Goal: Find specific page/section: Find specific page/section

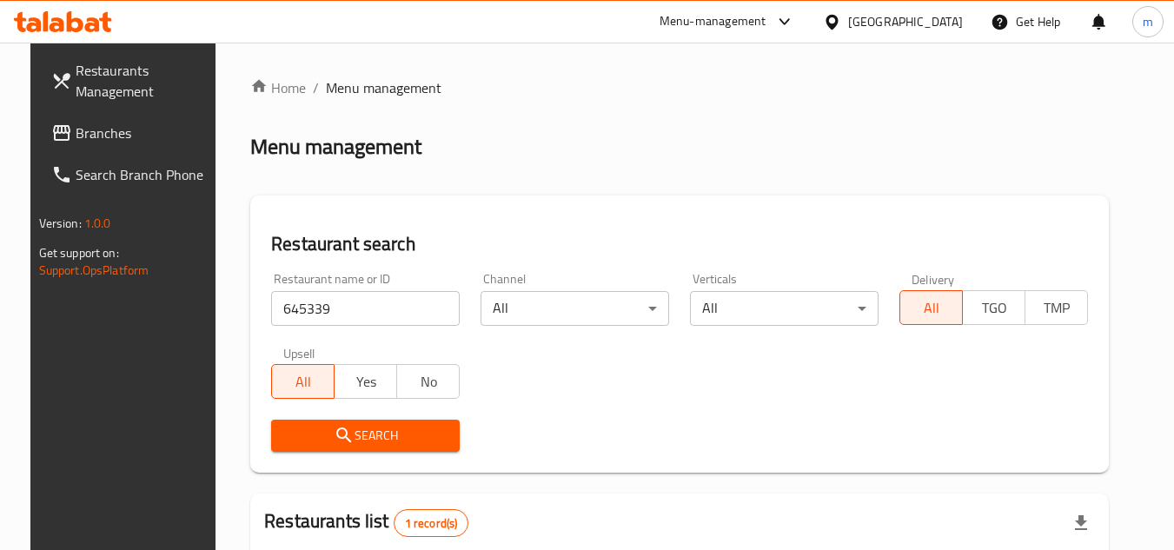
scroll to position [225, 0]
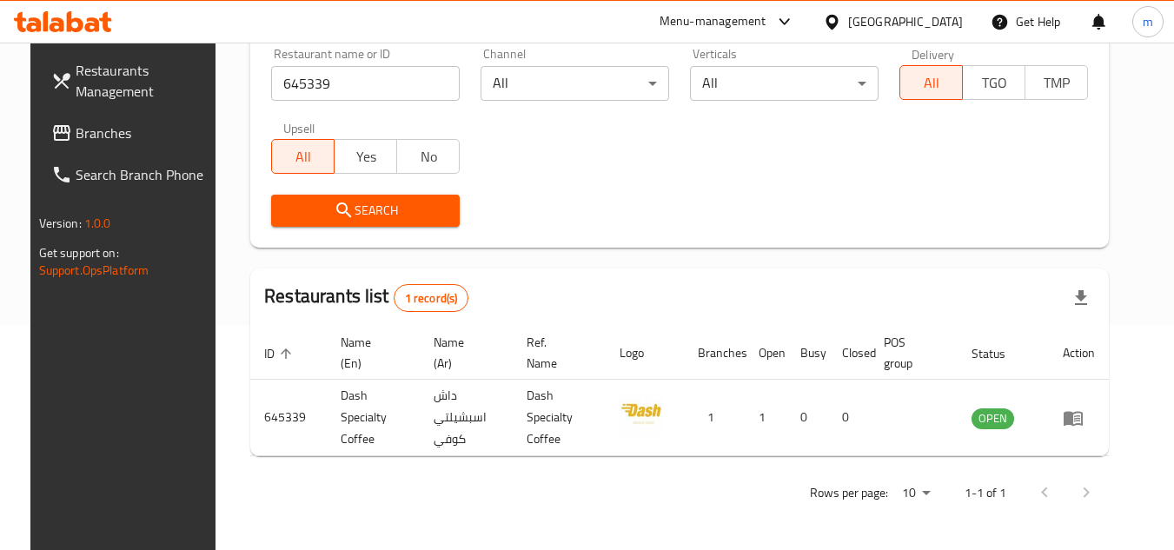
click at [102, 148] on link "Branches" at bounding box center [132, 133] width 190 height 42
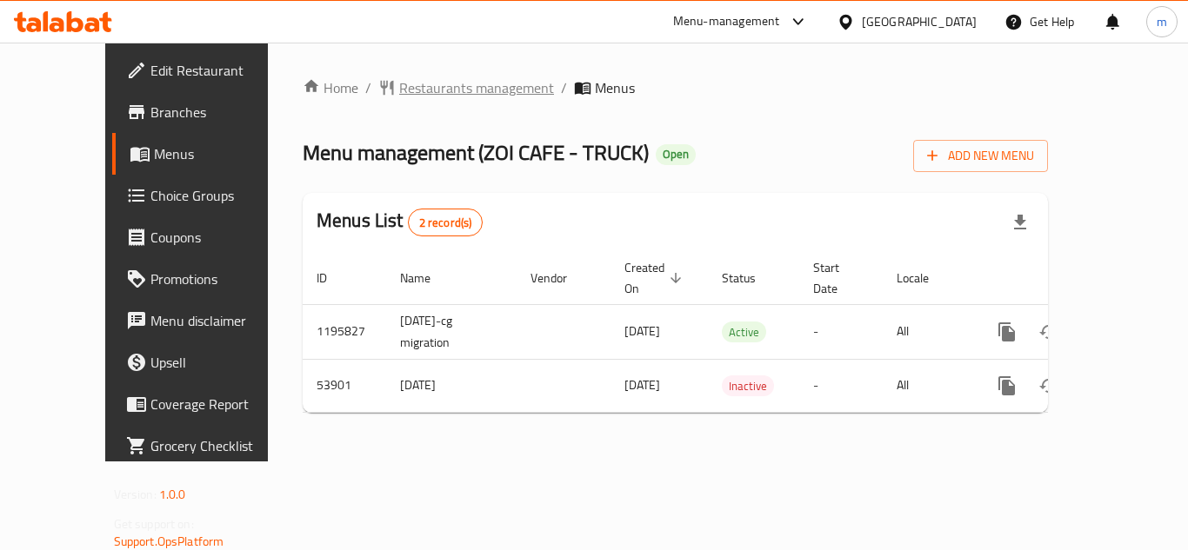
click at [399, 96] on span "Restaurants management" at bounding box center [476, 87] width 155 height 21
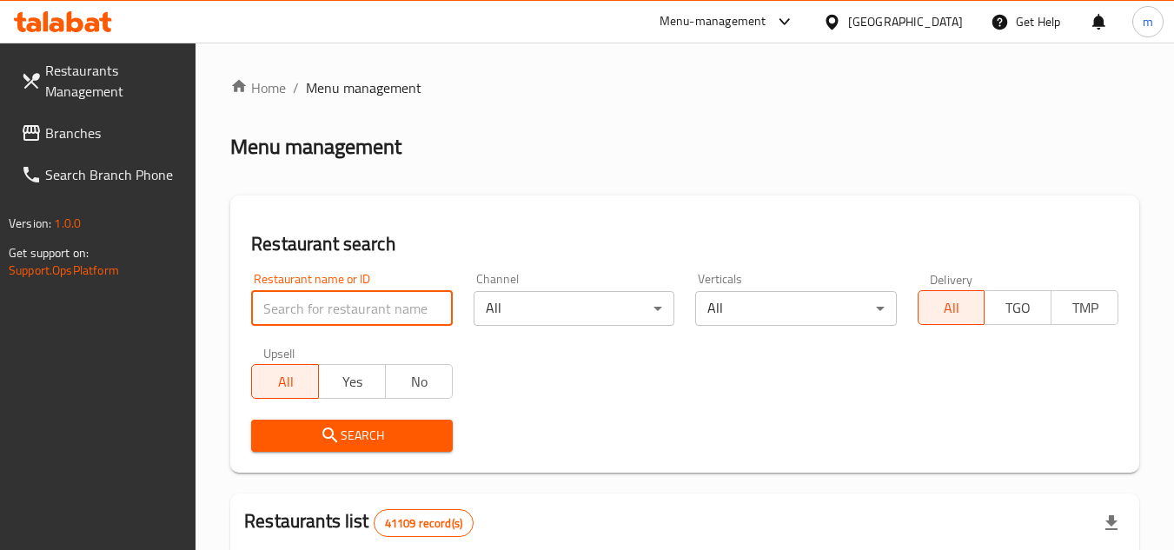
click at [319, 297] on input "search" at bounding box center [351, 308] width 201 height 35
paste input "26668"
type input "26668"
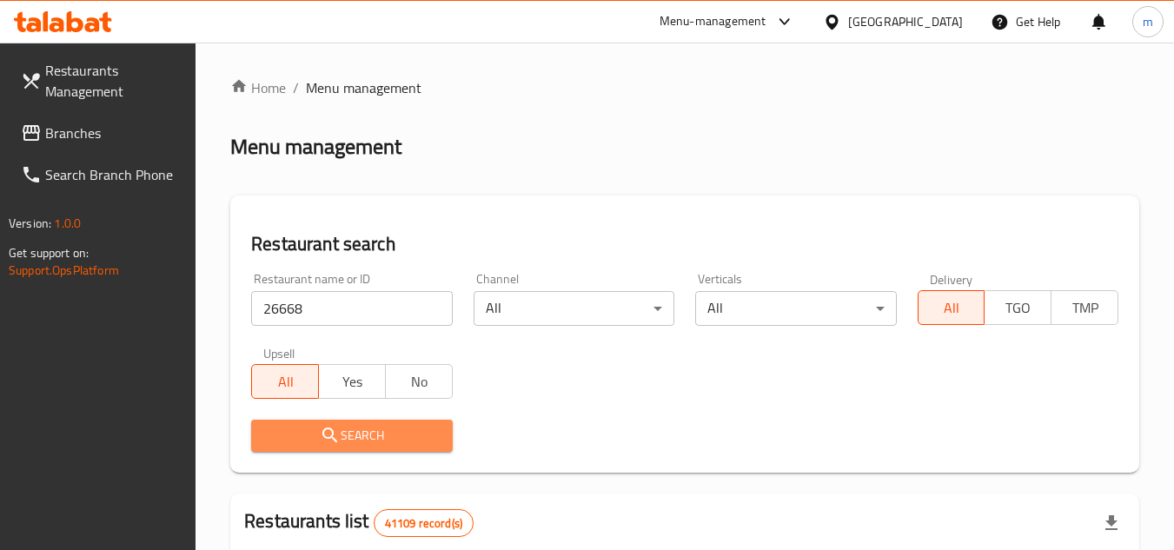
click at [329, 443] on icon "submit" at bounding box center [330, 435] width 21 height 21
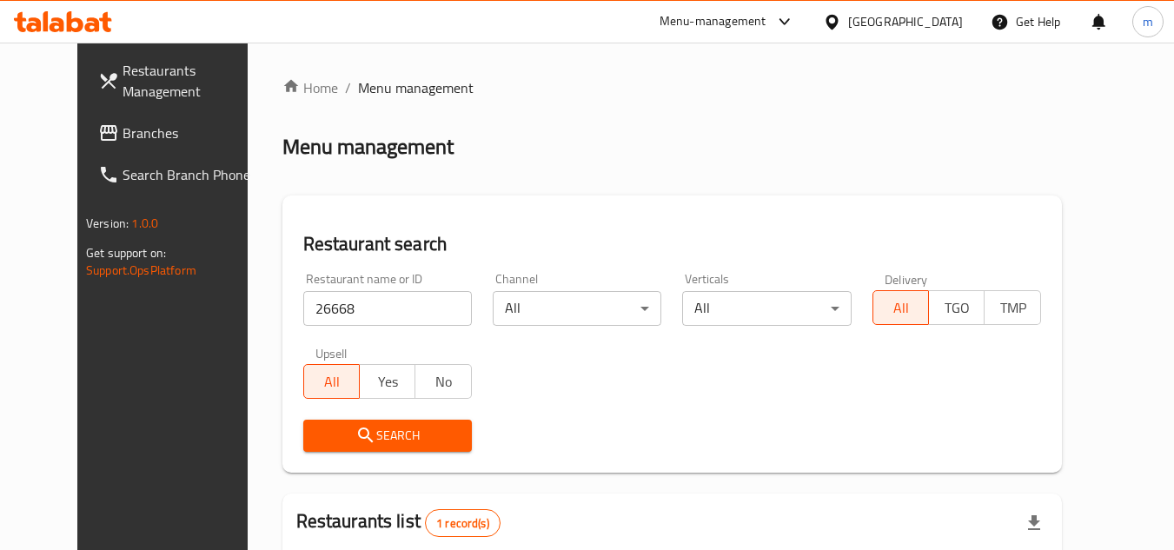
scroll to position [210, 0]
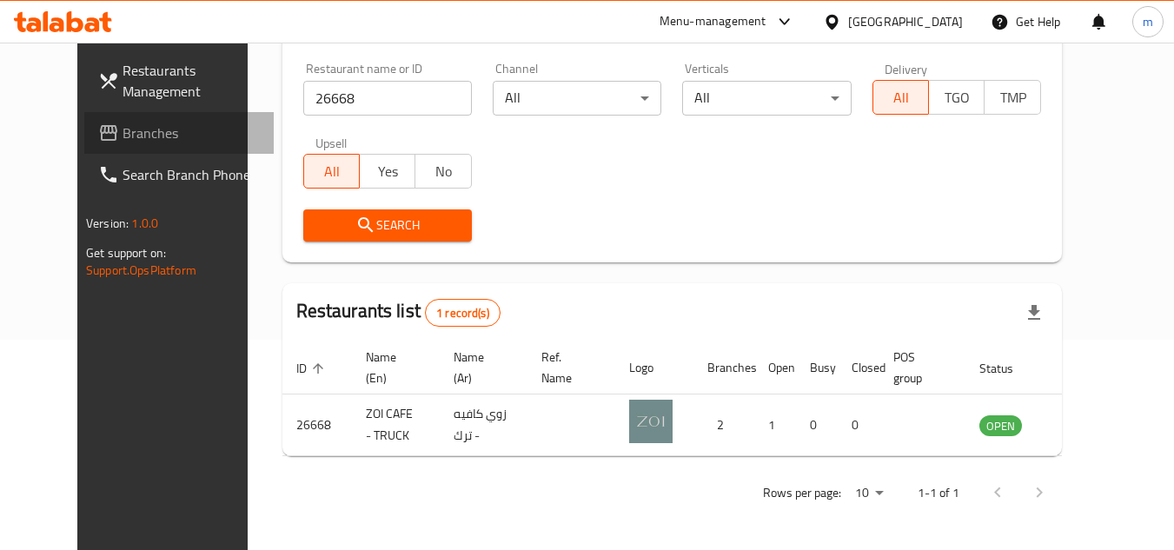
click at [123, 136] on span "Branches" at bounding box center [191, 133] width 137 height 21
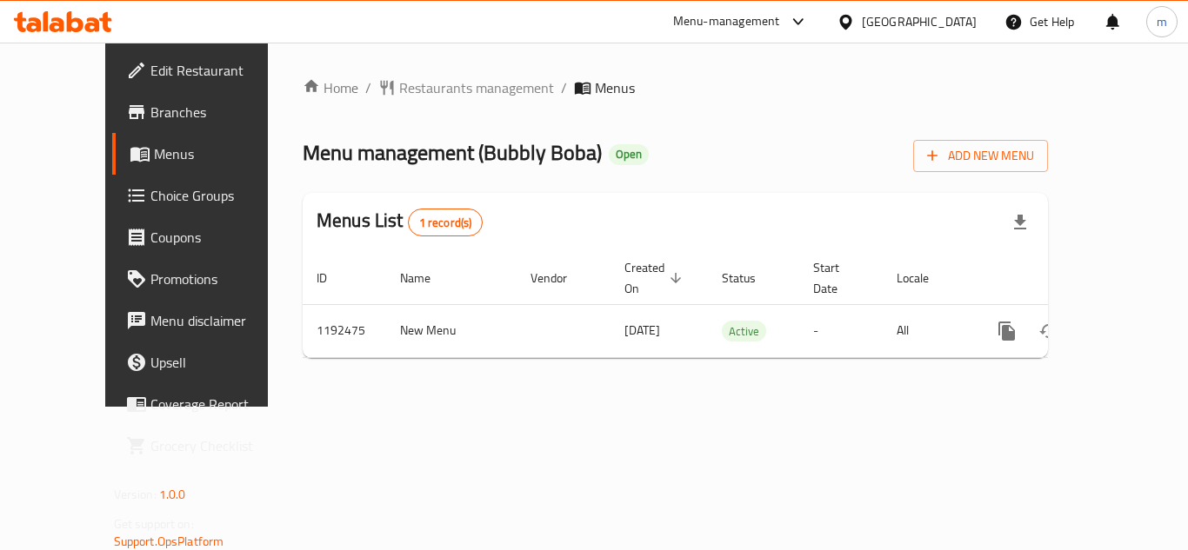
click at [399, 90] on span "Restaurants management" at bounding box center [476, 87] width 155 height 21
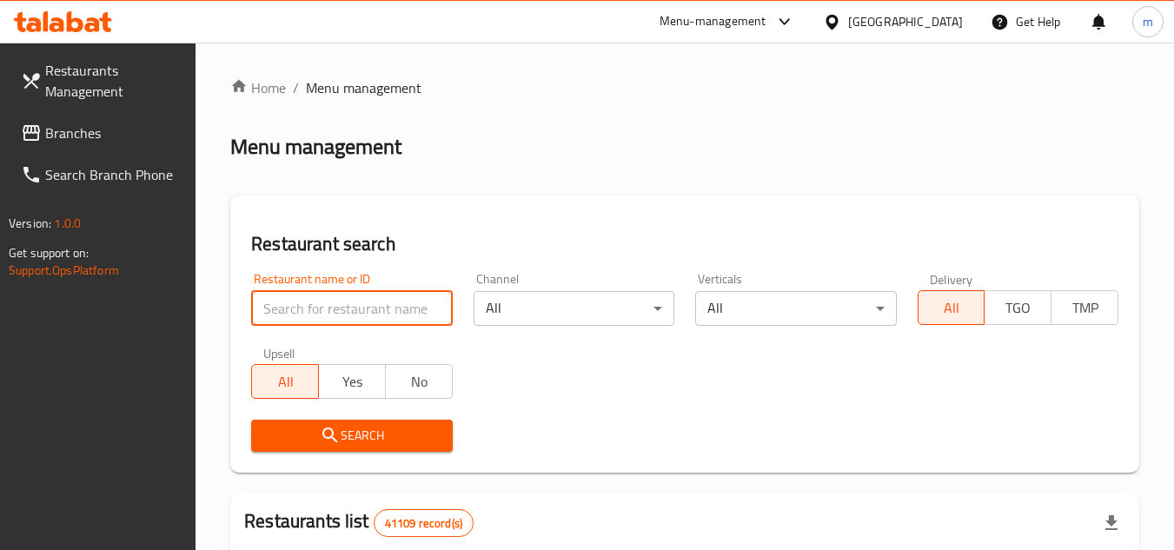
click at [294, 309] on input "search" at bounding box center [351, 308] width 201 height 35
paste input "667402"
type input "667402"
click at [296, 438] on span "Search" at bounding box center [351, 436] width 173 height 22
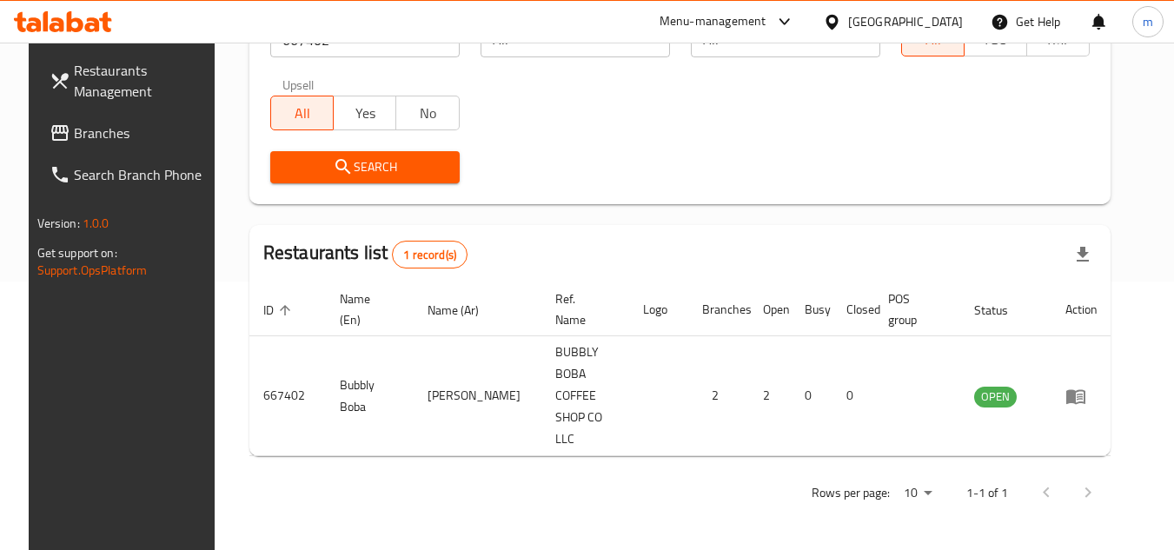
scroll to position [225, 0]
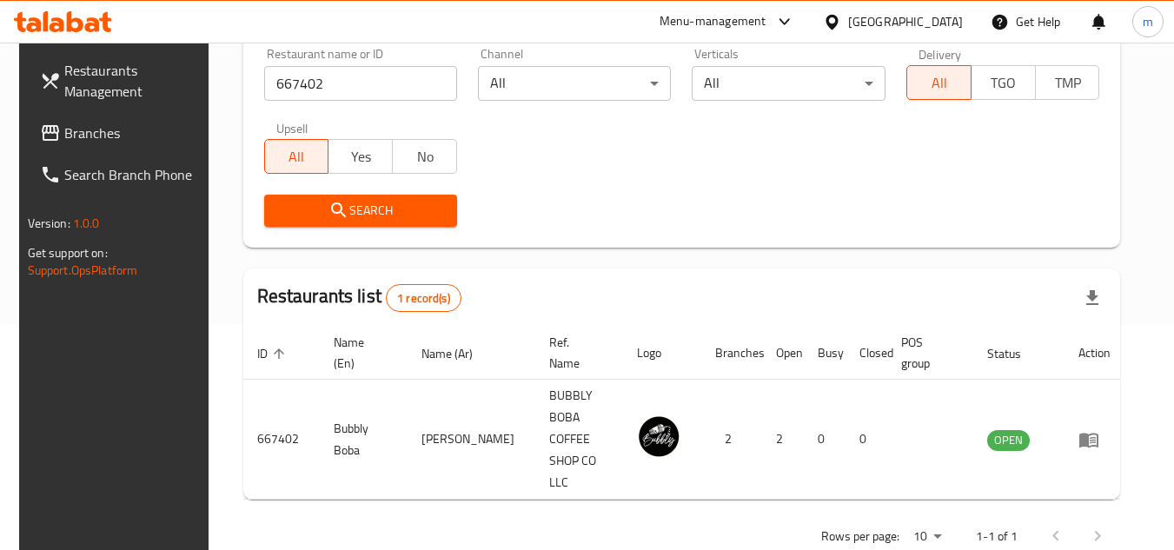
click at [853, 23] on div "[GEOGRAPHIC_DATA]" at bounding box center [905, 21] width 115 height 19
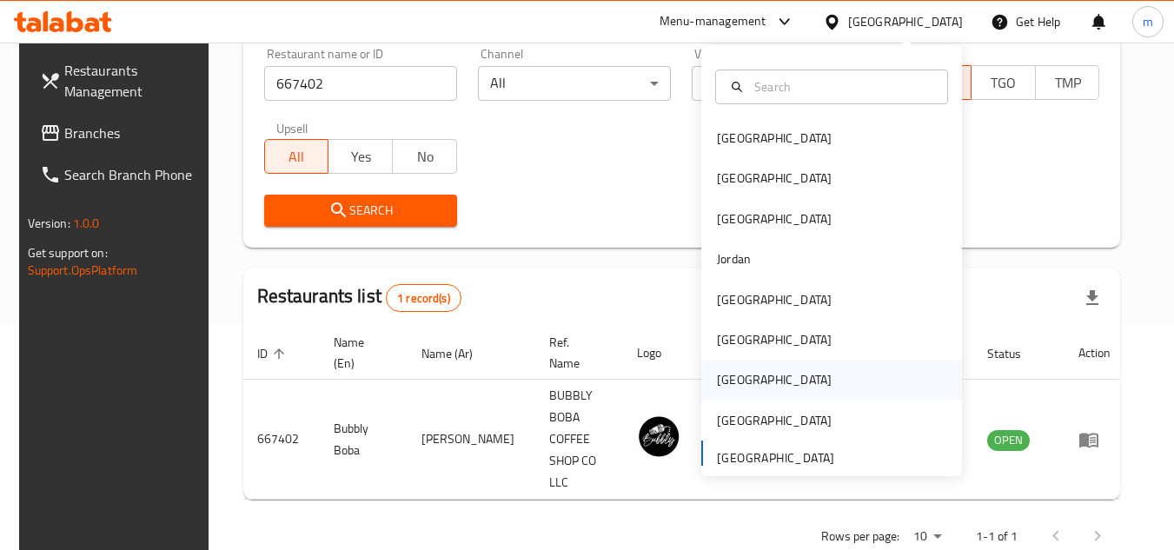
click at [717, 376] on div "[GEOGRAPHIC_DATA]" at bounding box center [774, 379] width 115 height 19
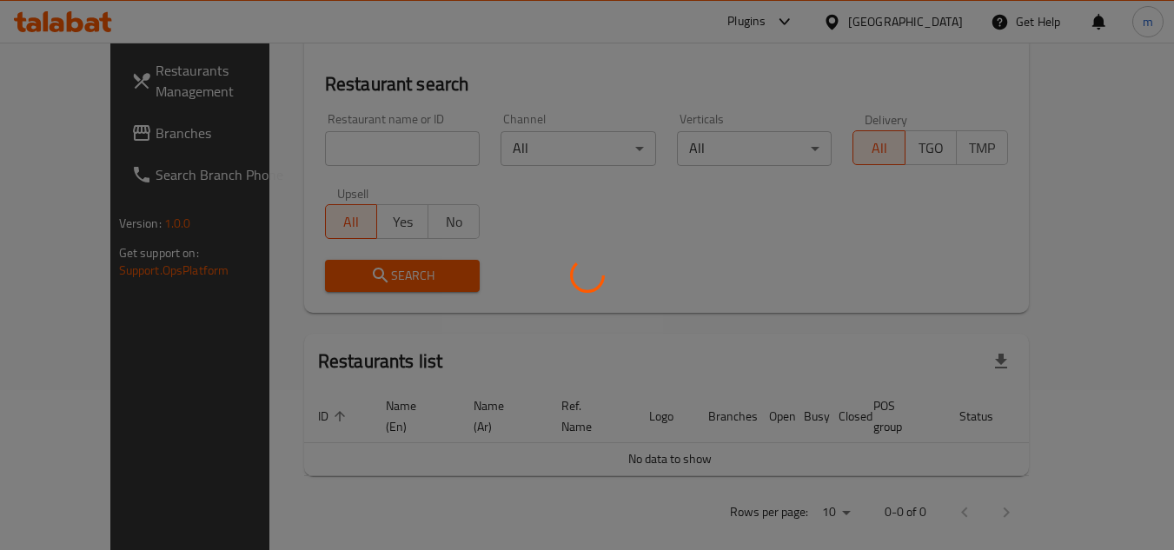
scroll to position [225, 0]
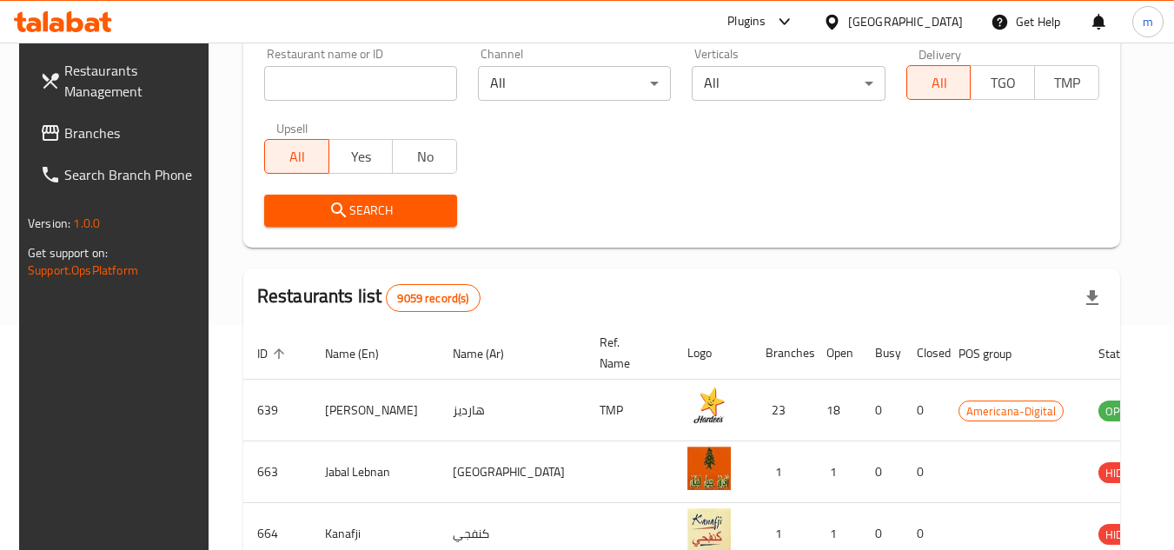
click at [124, 118] on link "Branches" at bounding box center [121, 133] width 190 height 42
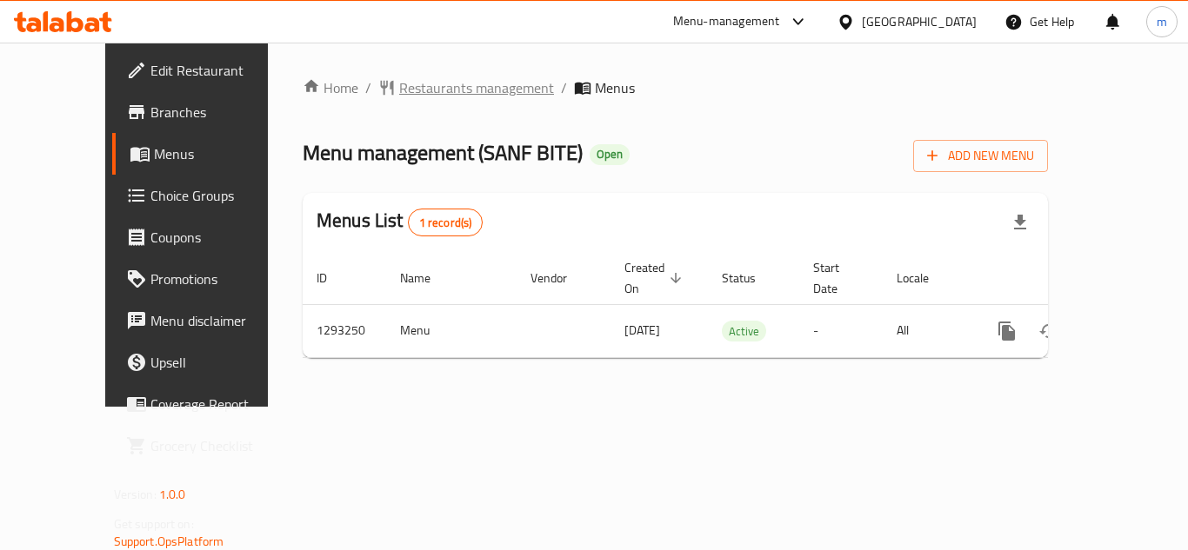
click at [399, 86] on span "Restaurants management" at bounding box center [476, 87] width 155 height 21
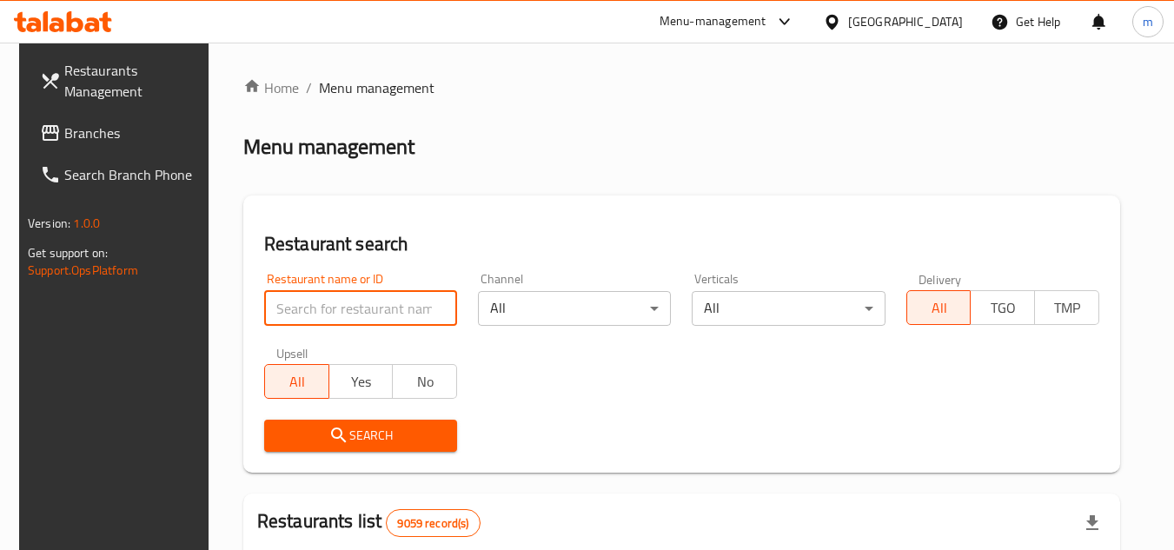
click at [285, 317] on input "search" at bounding box center [360, 308] width 193 height 35
paste input "699445"
type input "699445"
click at [308, 429] on span "Search" at bounding box center [360, 436] width 165 height 22
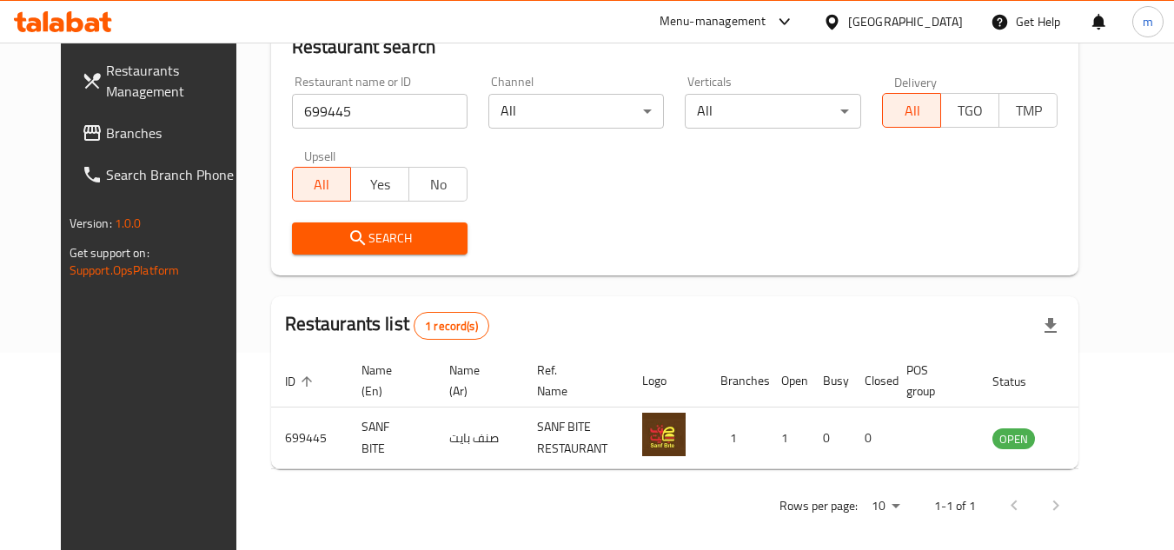
scroll to position [210, 0]
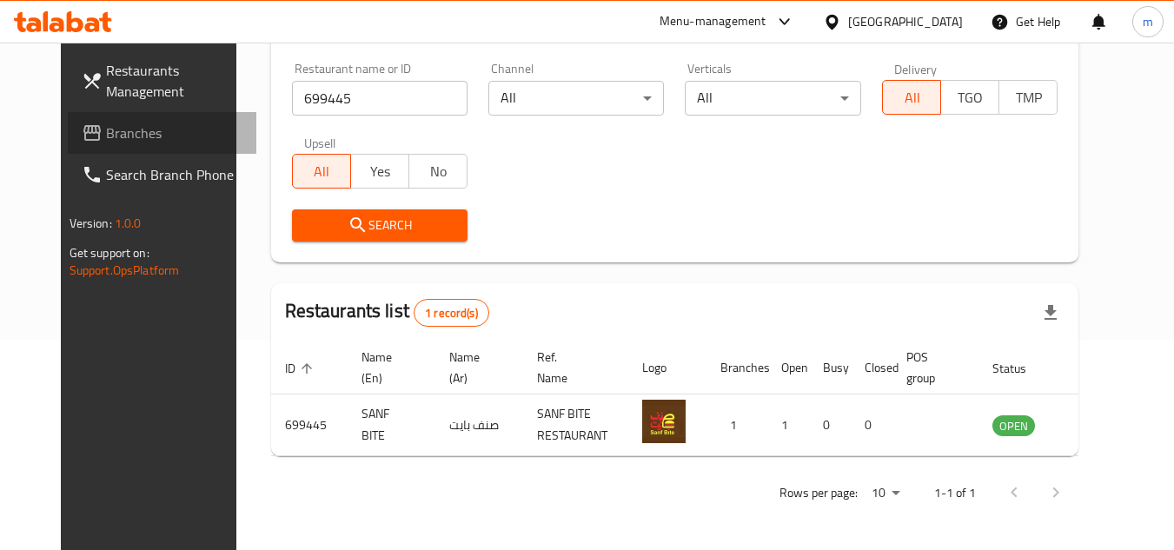
click at [156, 146] on link "Branches" at bounding box center [163, 133] width 190 height 42
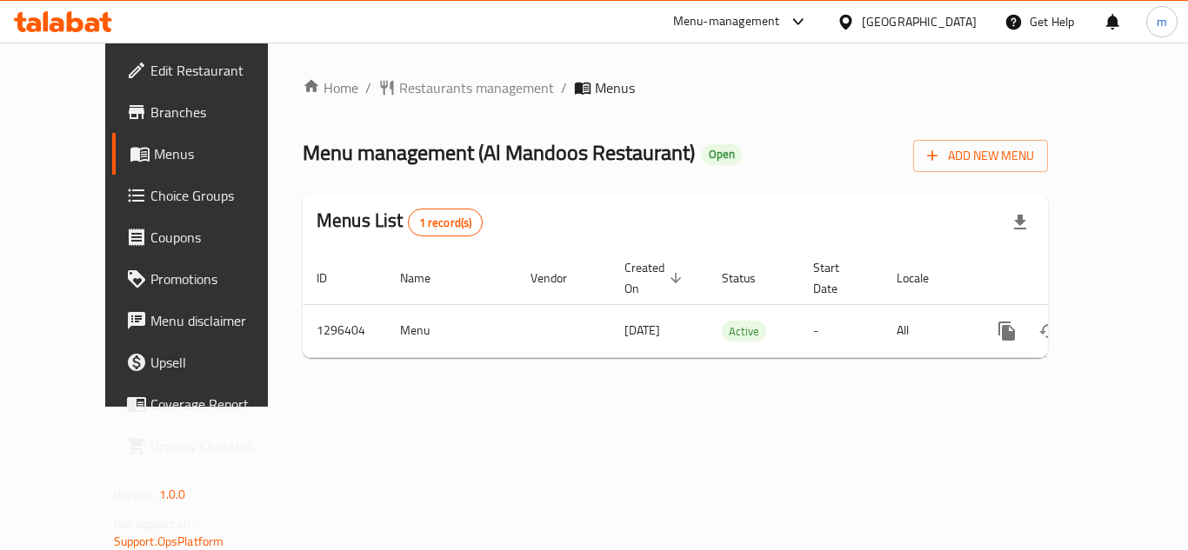
click at [399, 90] on span "Restaurants management" at bounding box center [476, 87] width 155 height 21
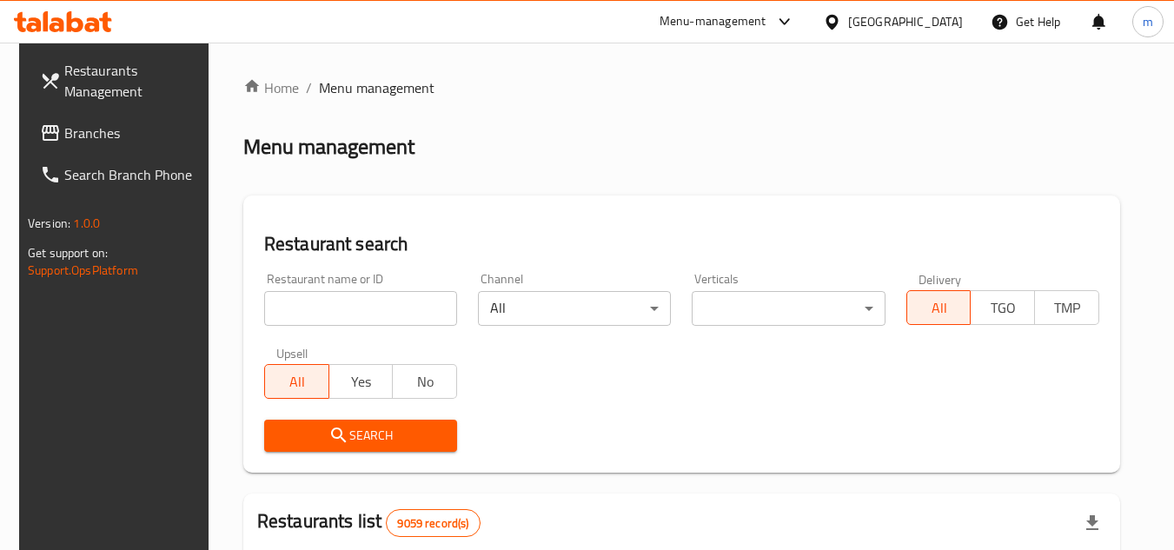
click at [297, 300] on input "search" at bounding box center [360, 308] width 193 height 35
paste input "700016"
type input "700016"
click at [303, 433] on span "Search" at bounding box center [360, 436] width 165 height 22
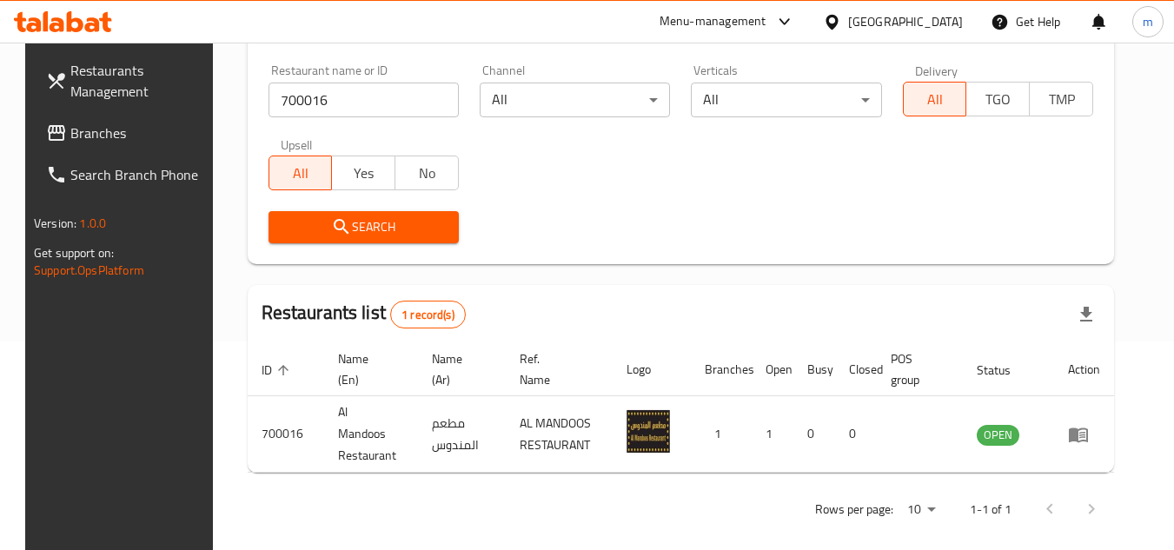
scroll to position [210, 0]
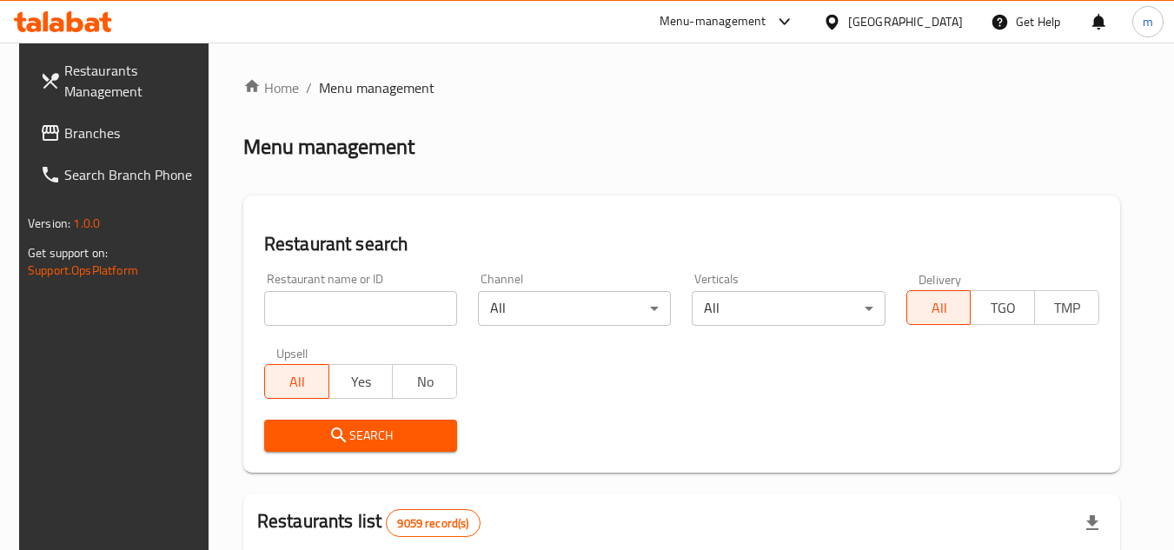
click at [842, 25] on icon at bounding box center [832, 22] width 18 height 18
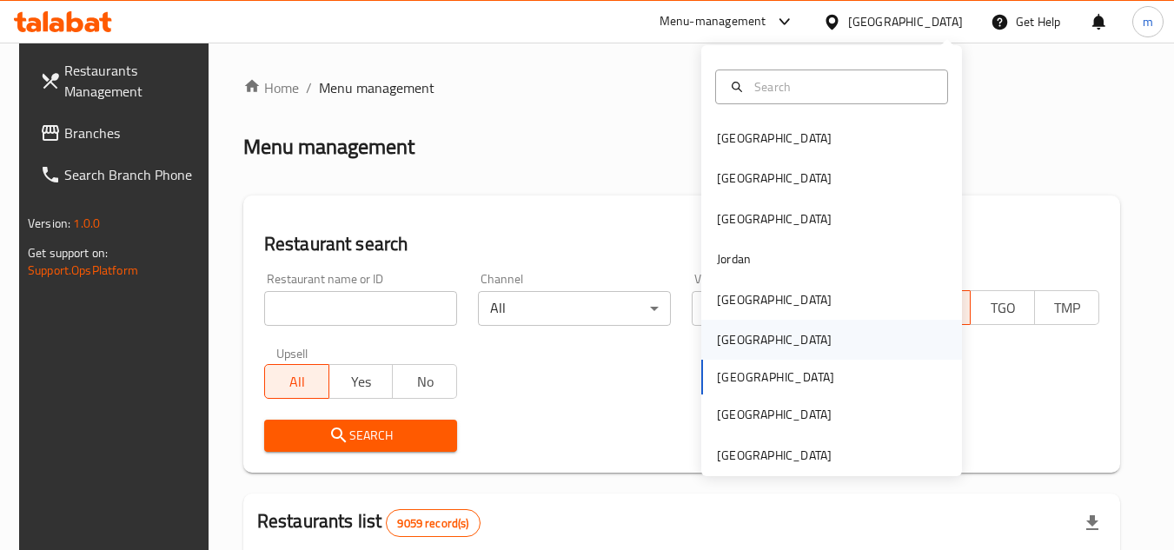
click at [799, 343] on div "[GEOGRAPHIC_DATA]" at bounding box center [832, 340] width 261 height 40
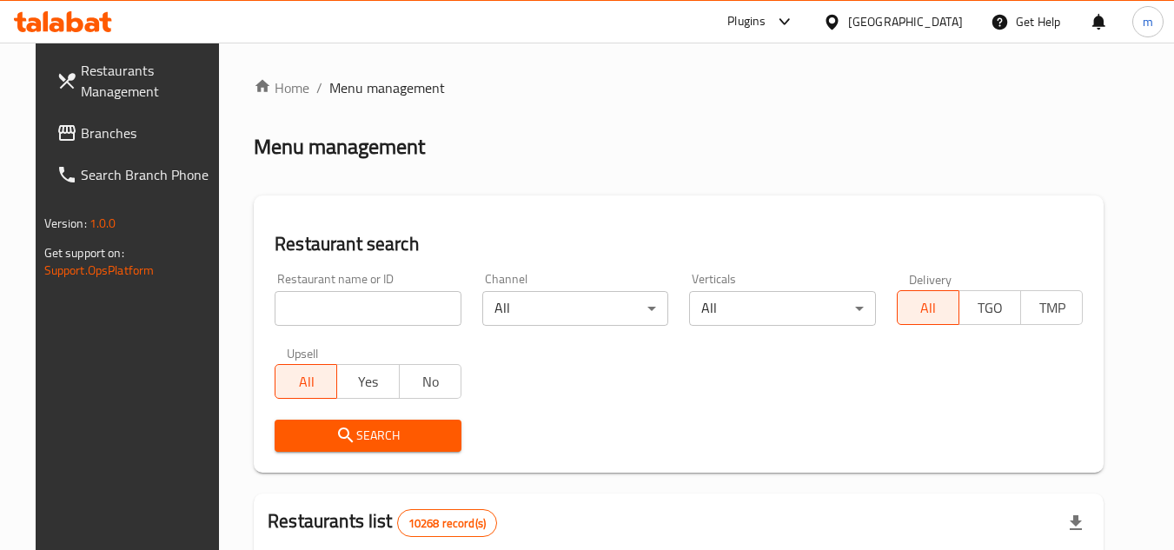
click at [111, 134] on span "Branches" at bounding box center [149, 133] width 137 height 21
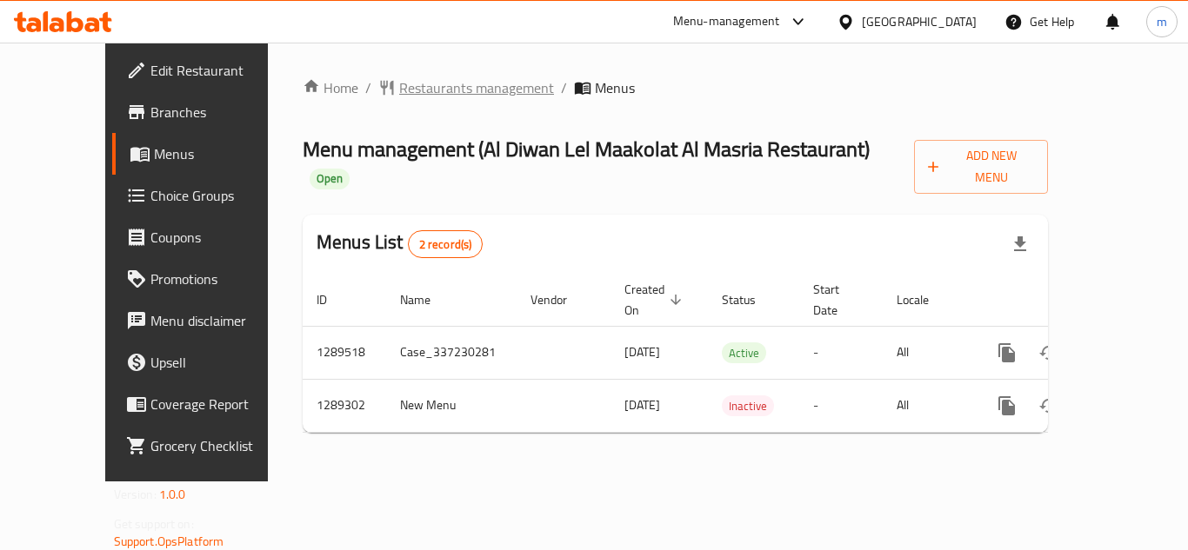
click at [451, 92] on span "Restaurants management" at bounding box center [476, 87] width 155 height 21
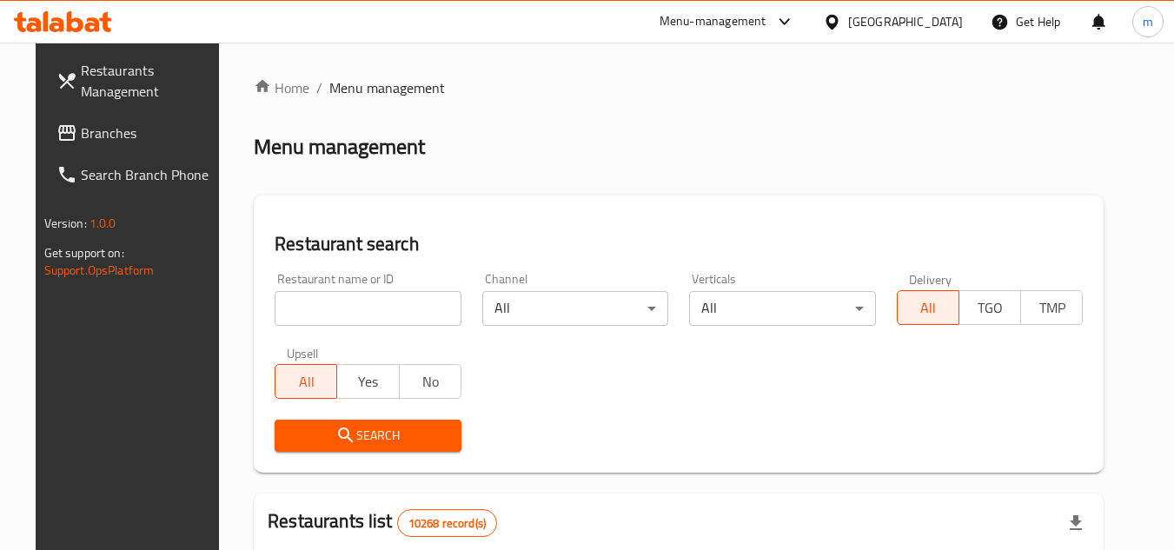
click at [319, 322] on input "search" at bounding box center [368, 308] width 187 height 35
paste input "697533"
type input "697533"
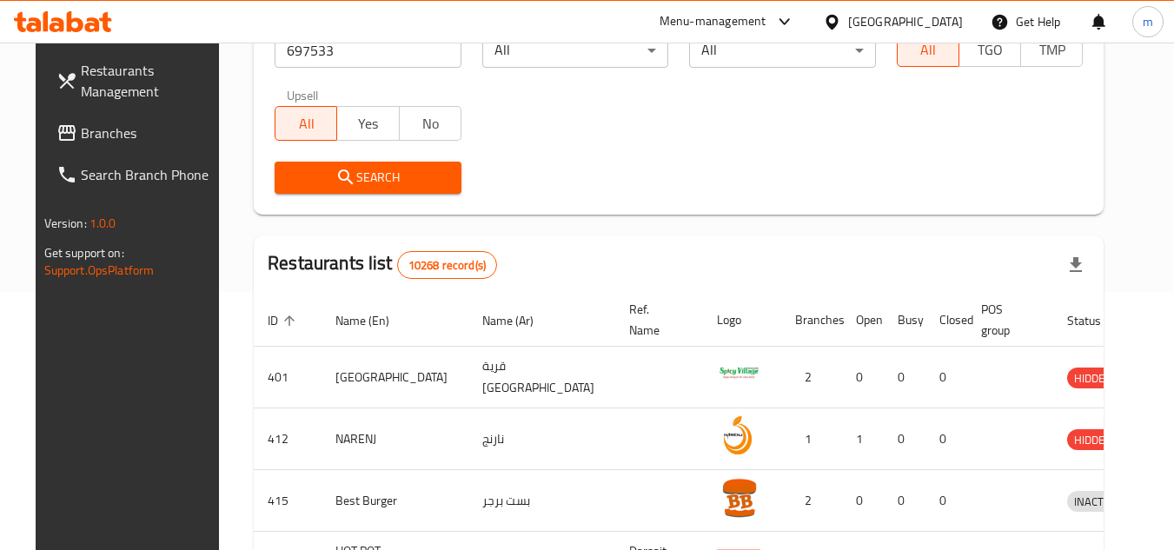
scroll to position [261, 0]
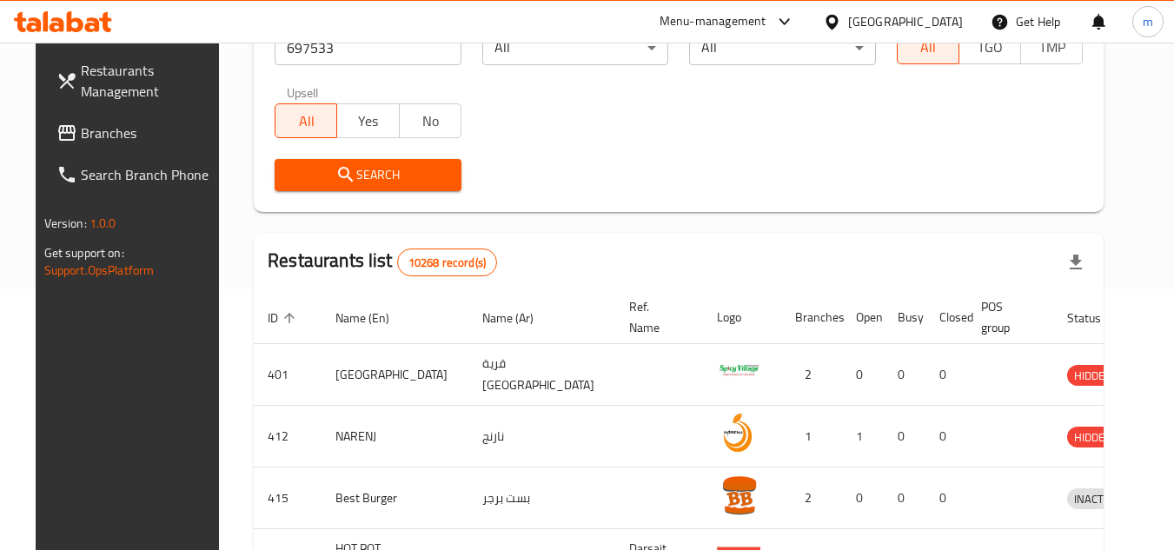
click at [944, 23] on div "[GEOGRAPHIC_DATA]" at bounding box center [905, 21] width 115 height 19
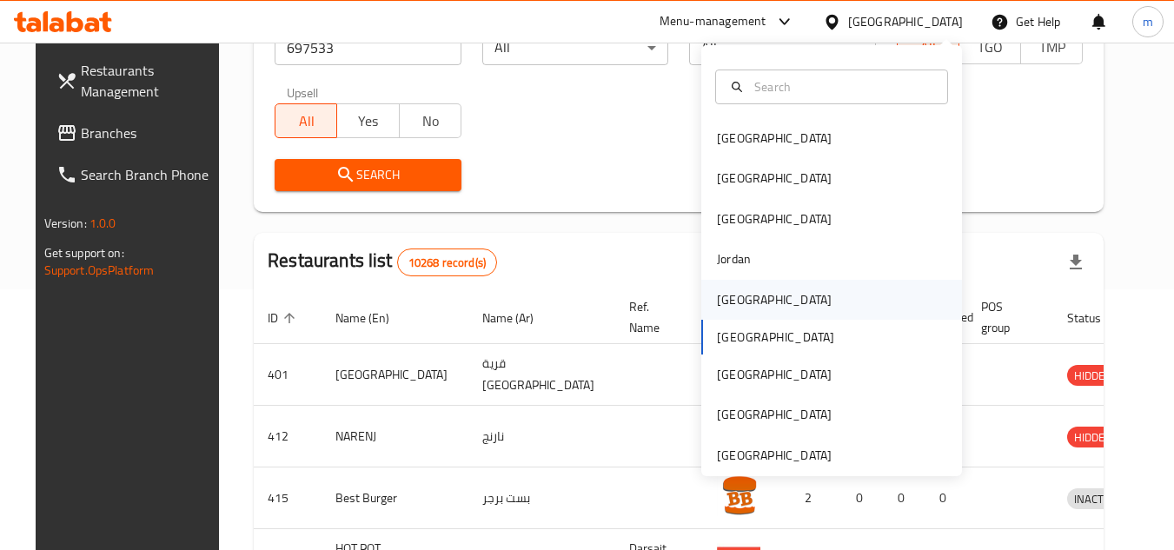
click at [790, 312] on div "[GEOGRAPHIC_DATA]" at bounding box center [832, 300] width 261 height 40
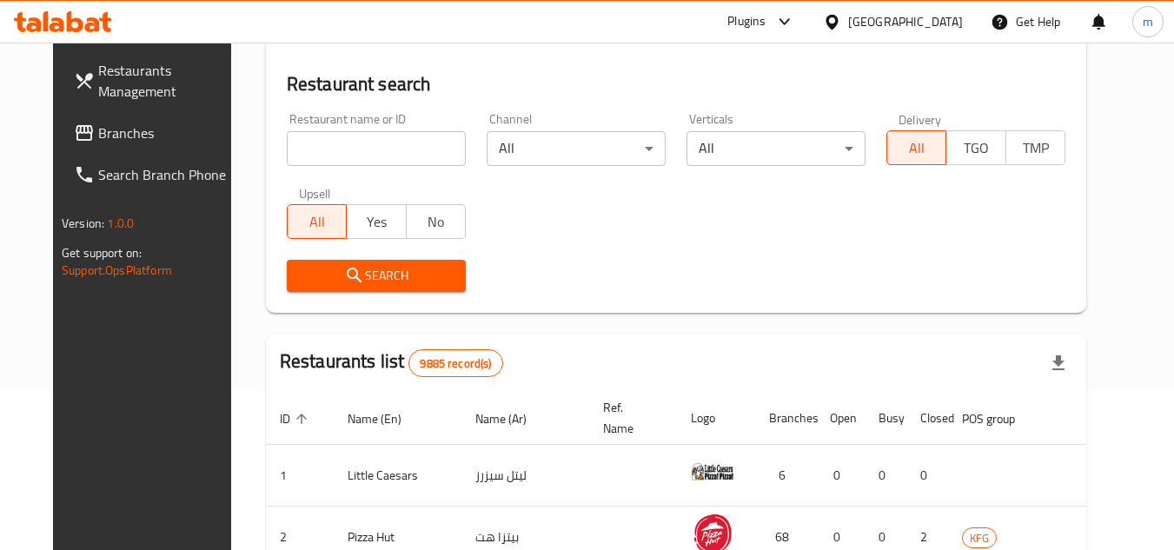
scroll to position [261, 0]
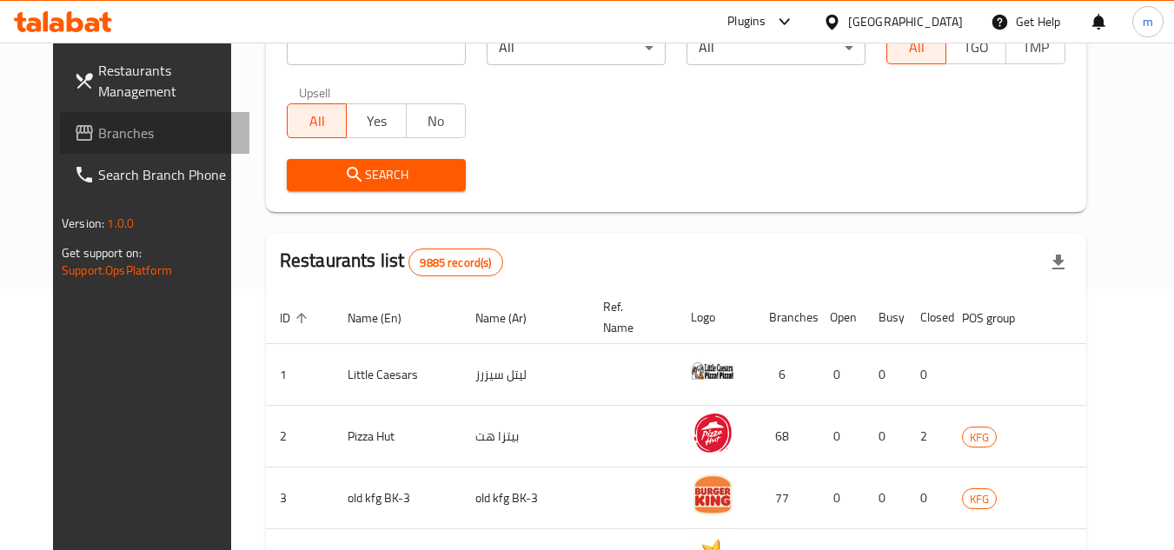
click at [103, 144] on link "Branches" at bounding box center [155, 133] width 190 height 42
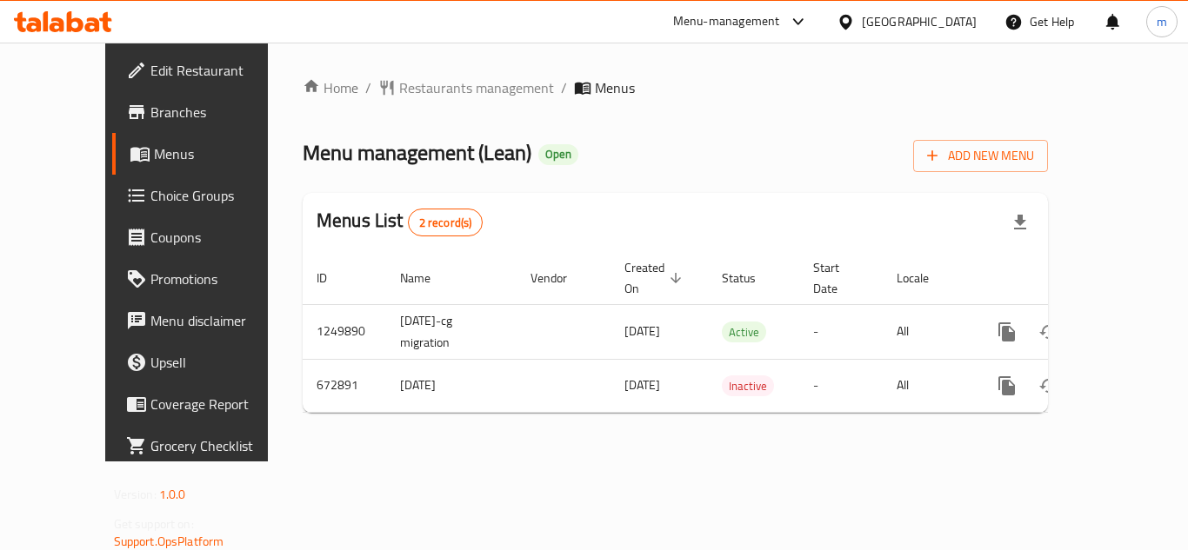
click at [422, 84] on span "Restaurants management" at bounding box center [476, 87] width 155 height 21
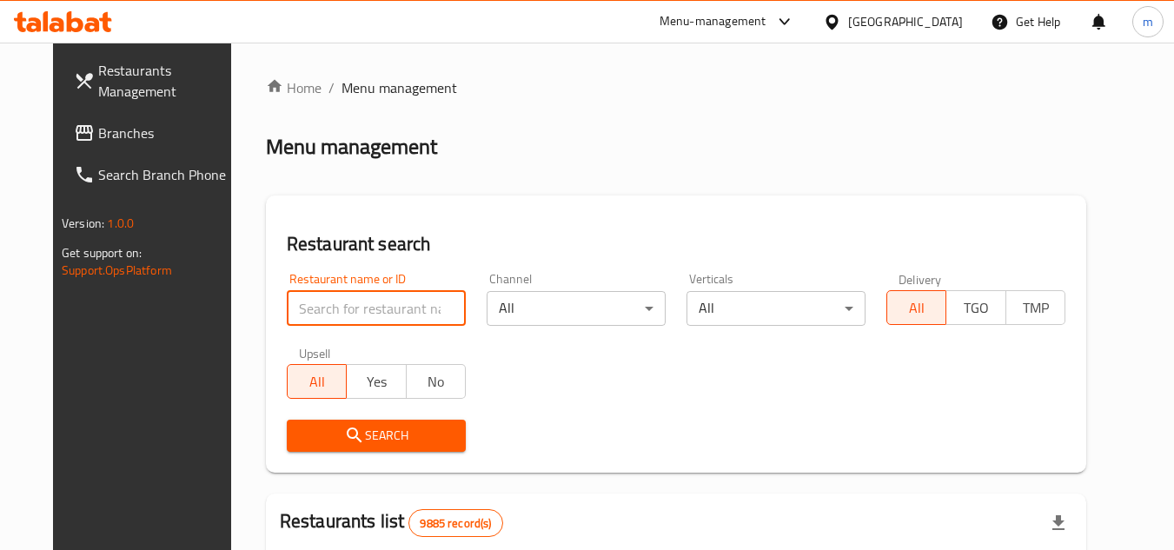
click at [298, 313] on input "search" at bounding box center [376, 308] width 179 height 35
paste input "642305"
type input "642305"
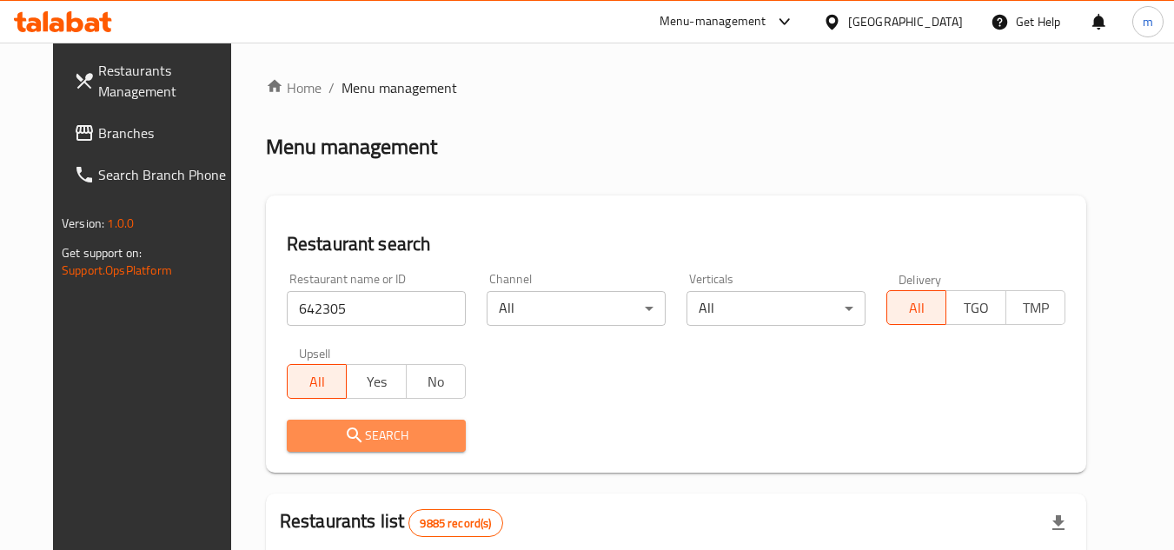
click at [343, 436] on span "Search" at bounding box center [376, 436] width 151 height 22
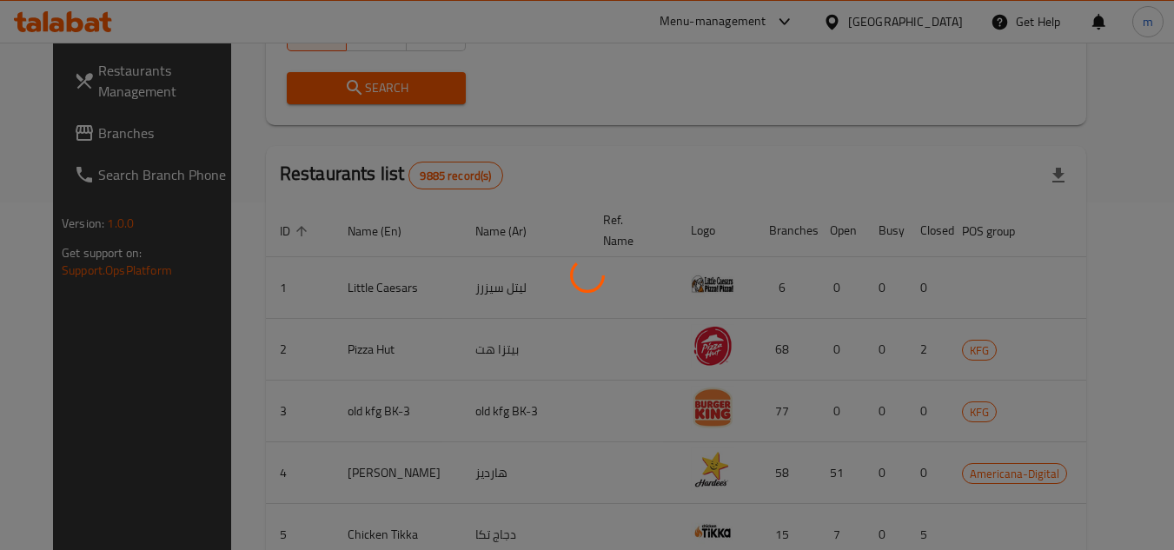
scroll to position [225, 0]
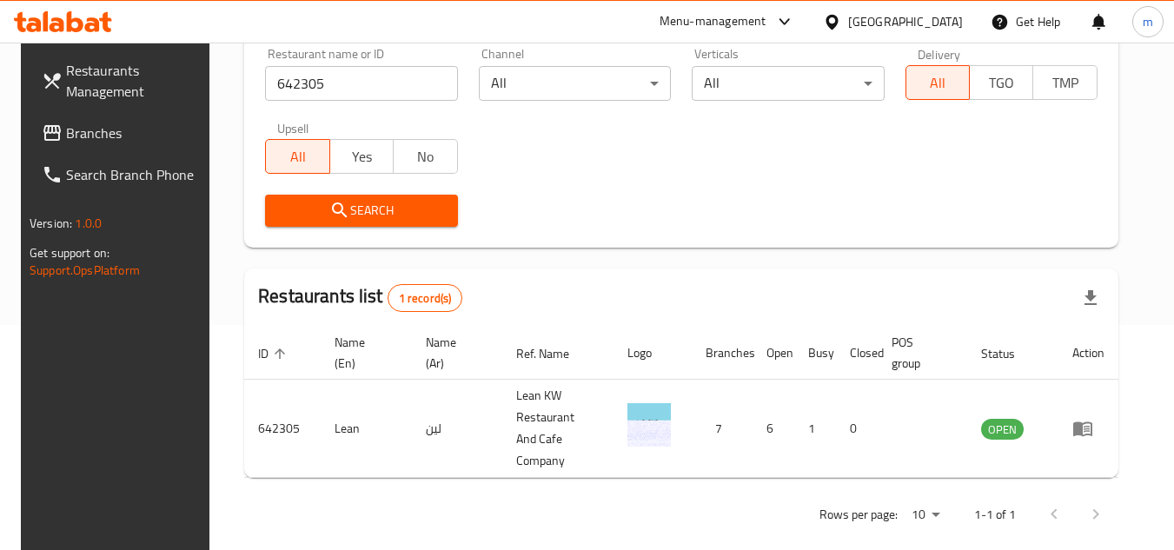
click at [938, 24] on div "[GEOGRAPHIC_DATA]" at bounding box center [905, 21] width 115 height 19
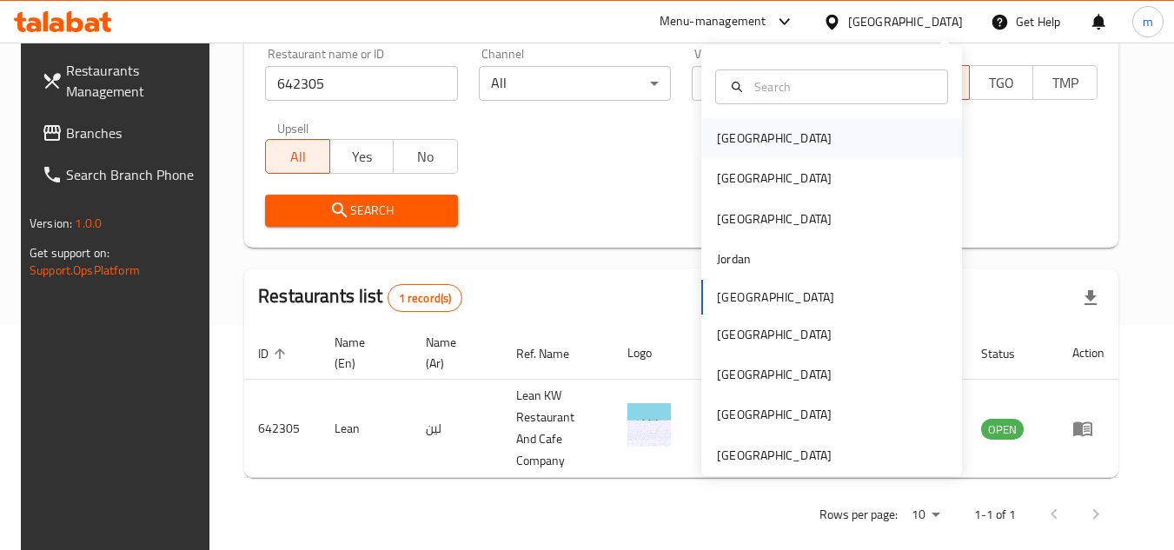
drag, startPoint x: 850, startPoint y: 143, endPoint x: 831, endPoint y: 140, distance: 19.3
click at [831, 140] on div "[GEOGRAPHIC_DATA]" at bounding box center [832, 138] width 261 height 40
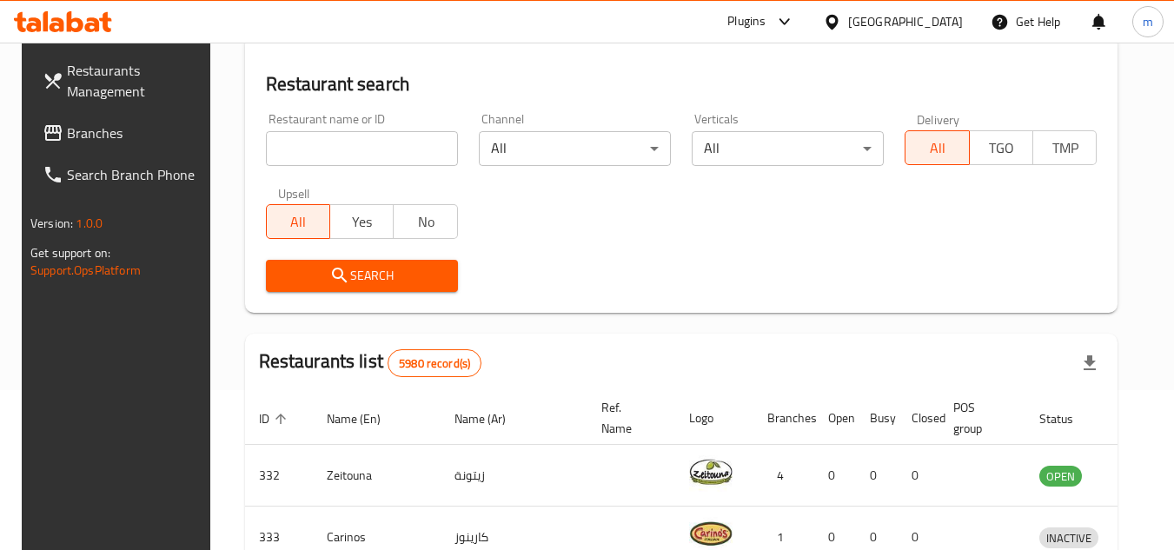
scroll to position [225, 0]
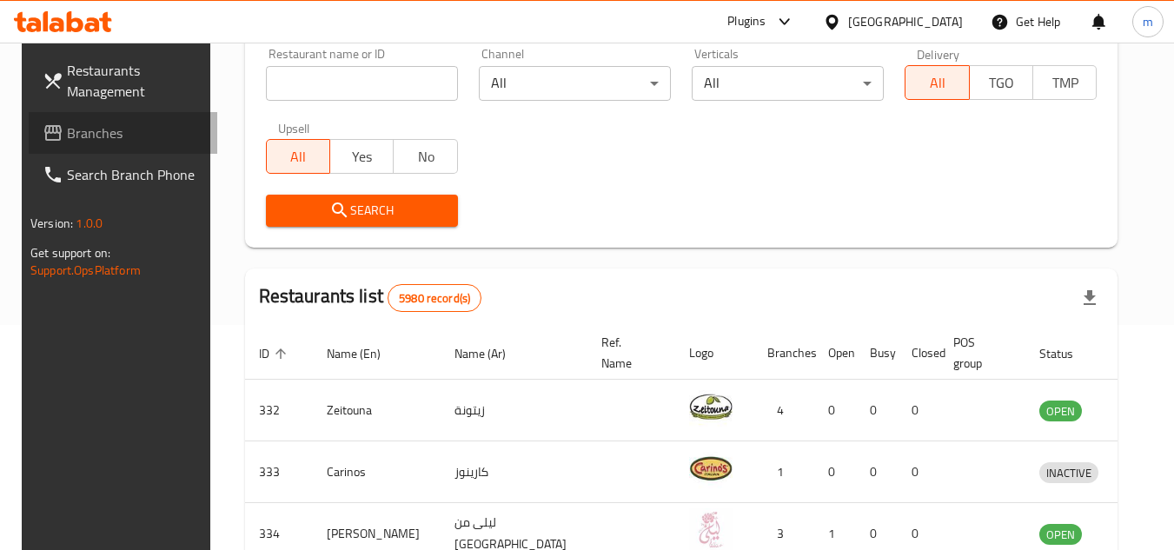
click at [96, 133] on span "Branches" at bounding box center [135, 133] width 137 height 21
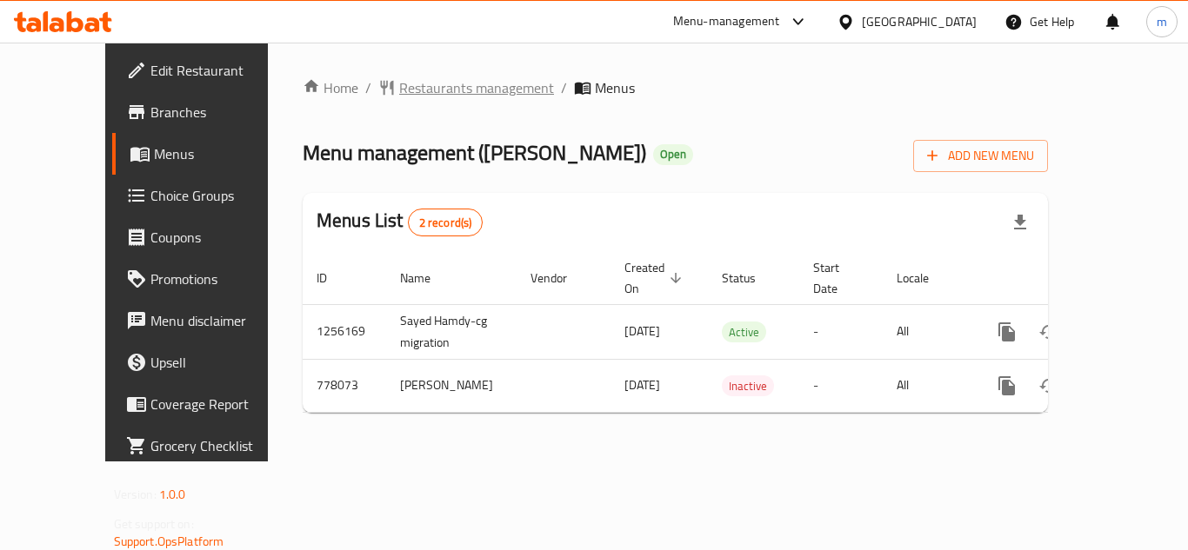
click at [399, 81] on span "Restaurants management" at bounding box center [476, 87] width 155 height 21
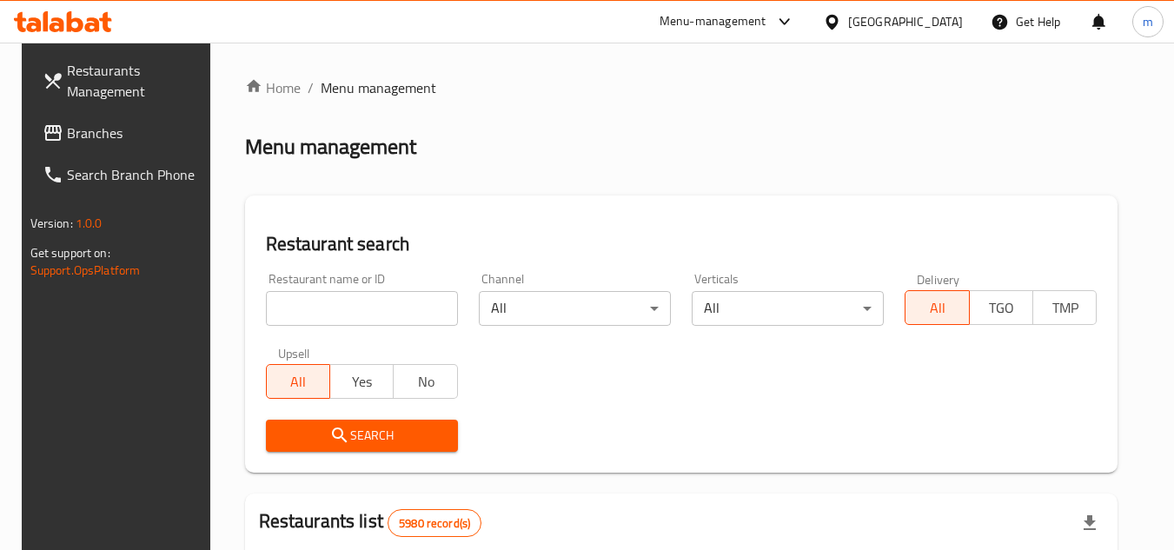
click at [314, 313] on input "search" at bounding box center [362, 308] width 192 height 35
paste input "652420"
type input "652420"
click at [298, 429] on span "Search" at bounding box center [362, 436] width 164 height 22
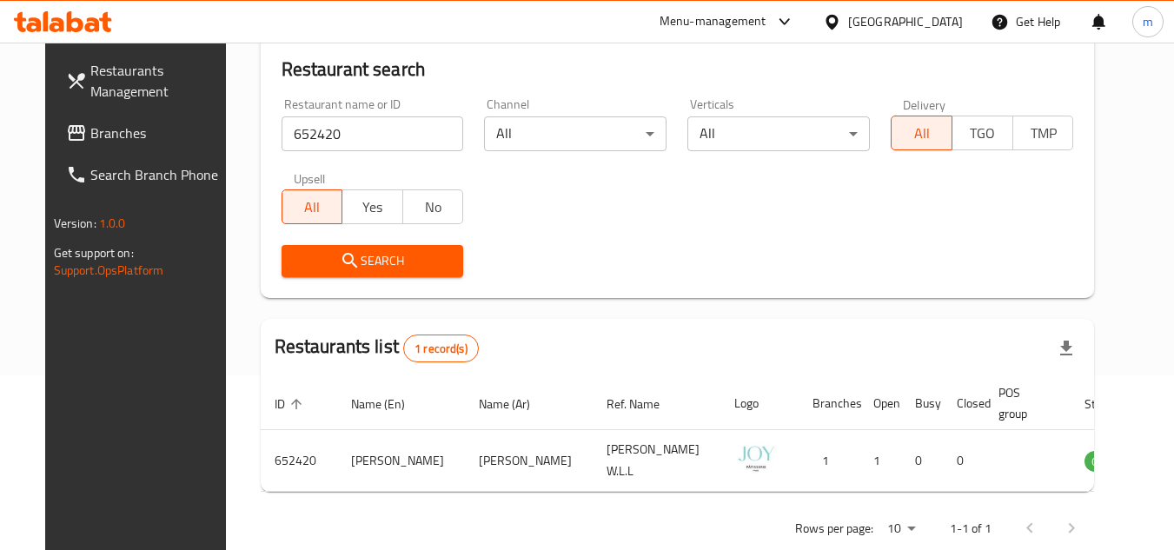
scroll to position [210, 0]
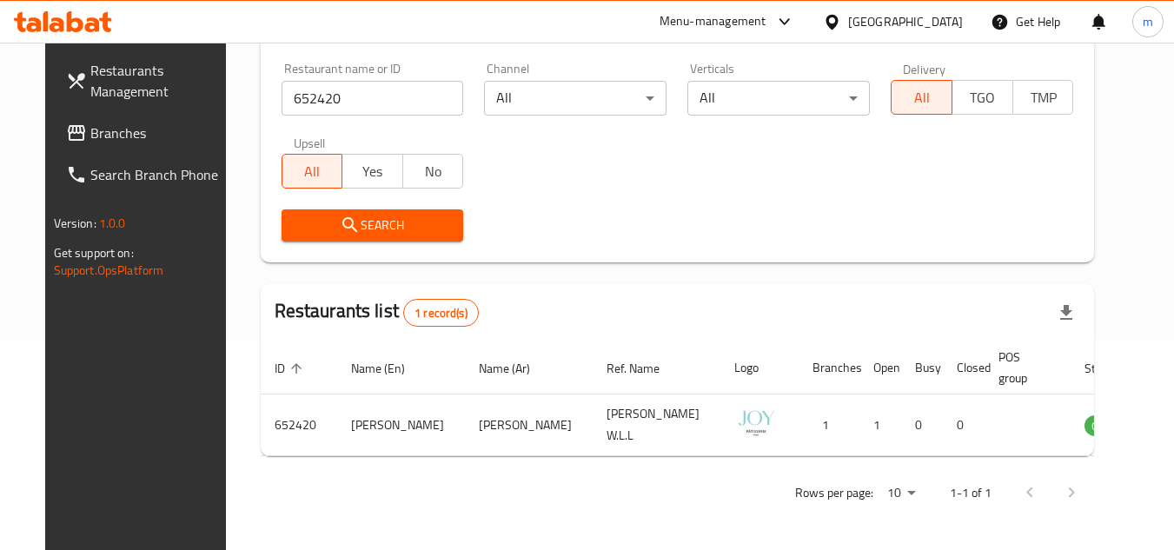
click at [922, 6] on div "[GEOGRAPHIC_DATA]" at bounding box center [893, 22] width 168 height 42
click at [934, 31] on div "[GEOGRAPHIC_DATA]" at bounding box center [905, 21] width 115 height 19
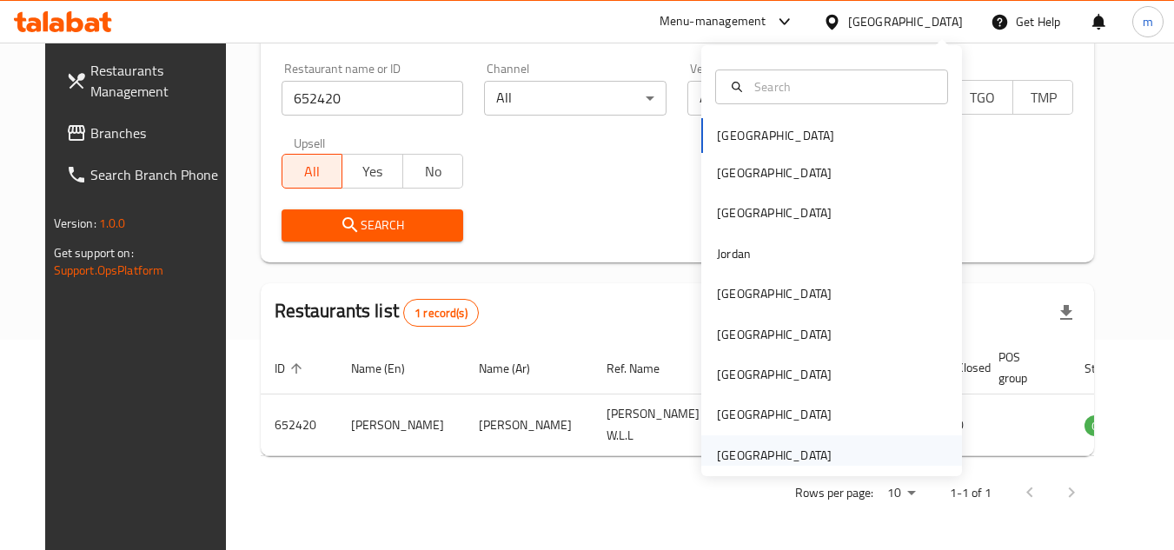
click at [807, 439] on div "[GEOGRAPHIC_DATA]" at bounding box center [774, 456] width 143 height 40
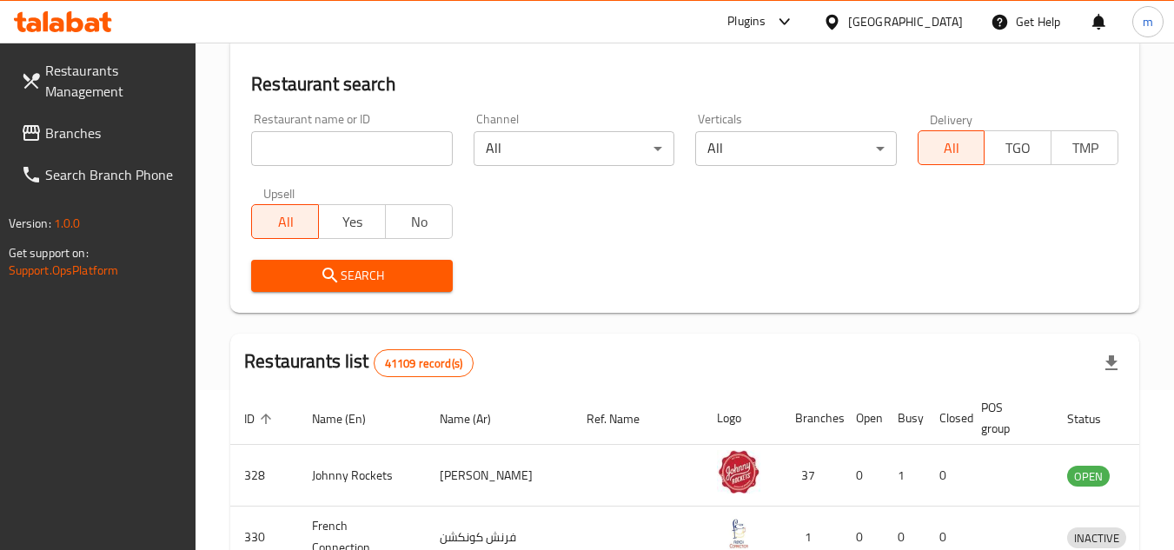
scroll to position [210, 0]
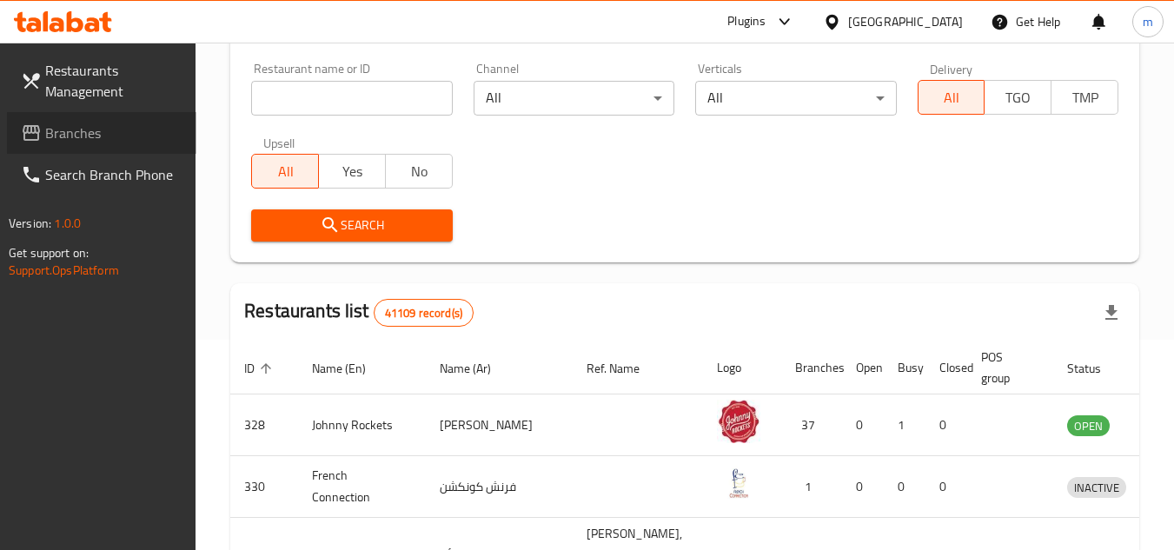
click at [73, 140] on span "Branches" at bounding box center [113, 133] width 137 height 21
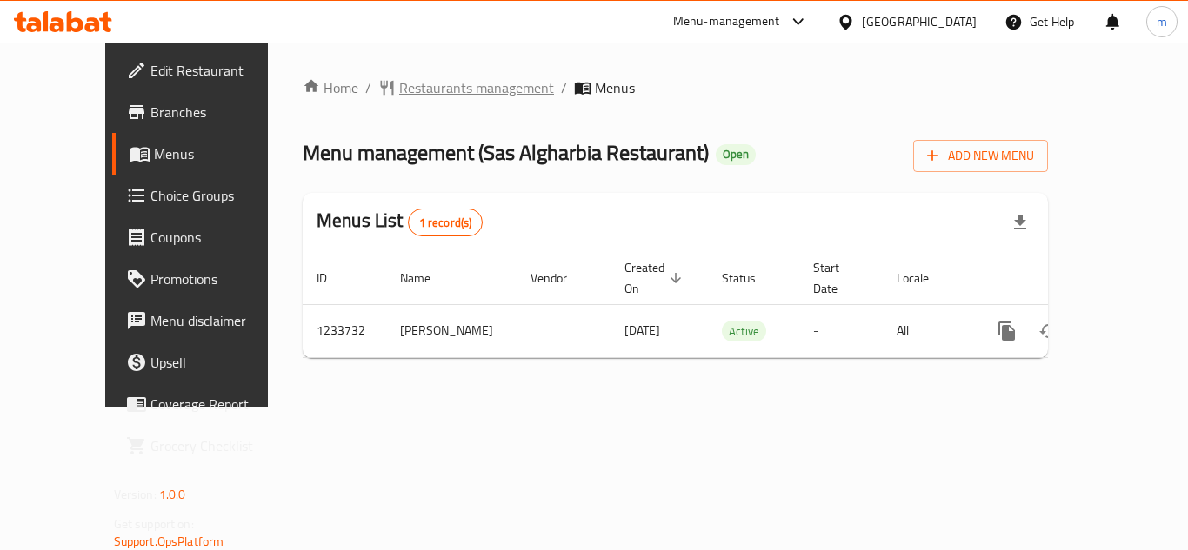
click at [418, 96] on span "Restaurants management" at bounding box center [476, 87] width 155 height 21
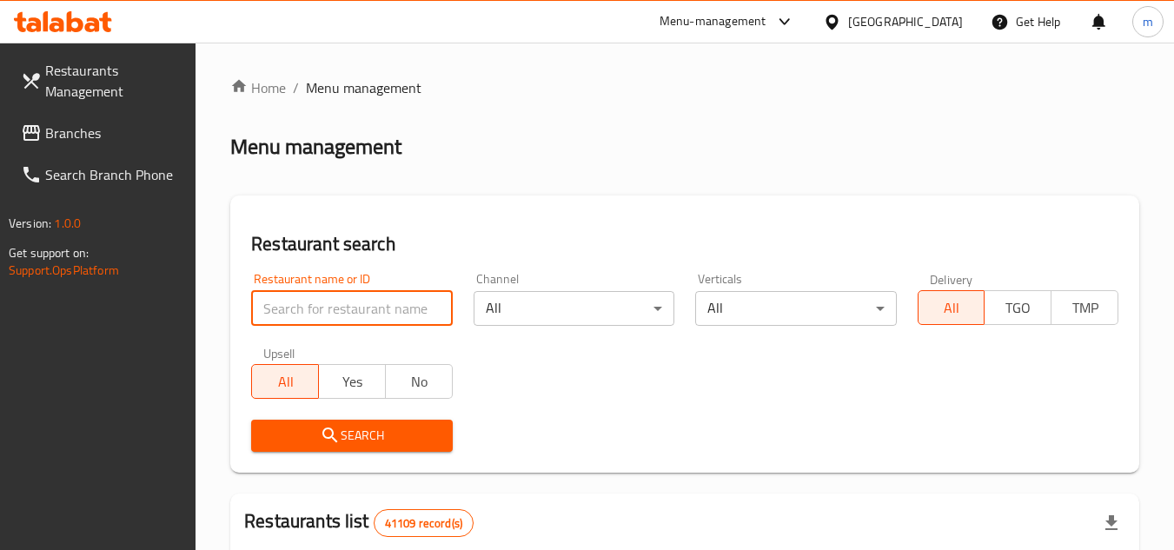
click at [276, 303] on input "search" at bounding box center [351, 308] width 201 height 35
paste input "678238"
type input "678238"
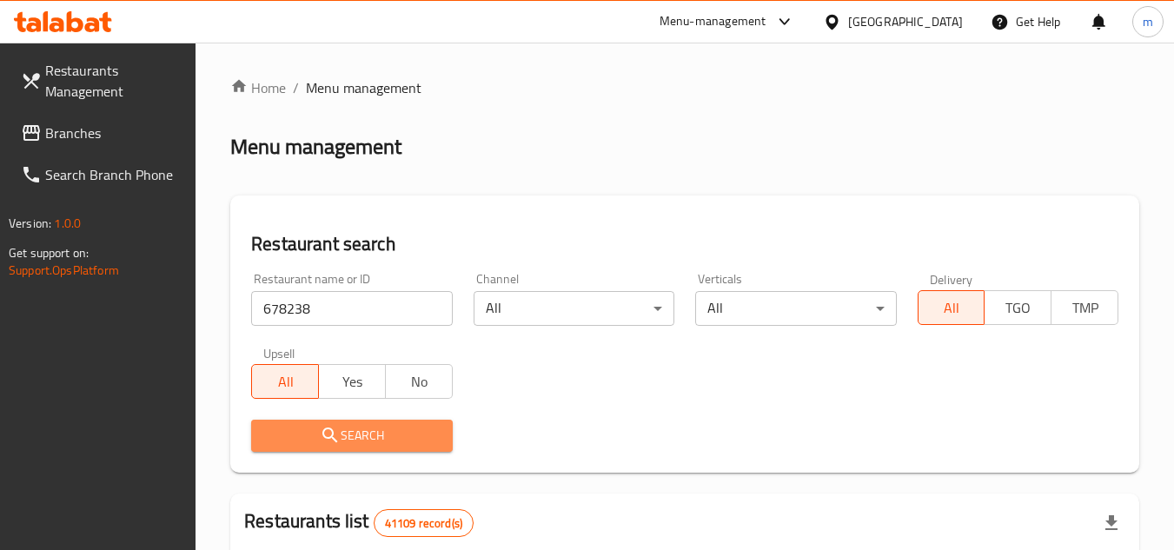
click at [296, 443] on span "Search" at bounding box center [351, 436] width 173 height 22
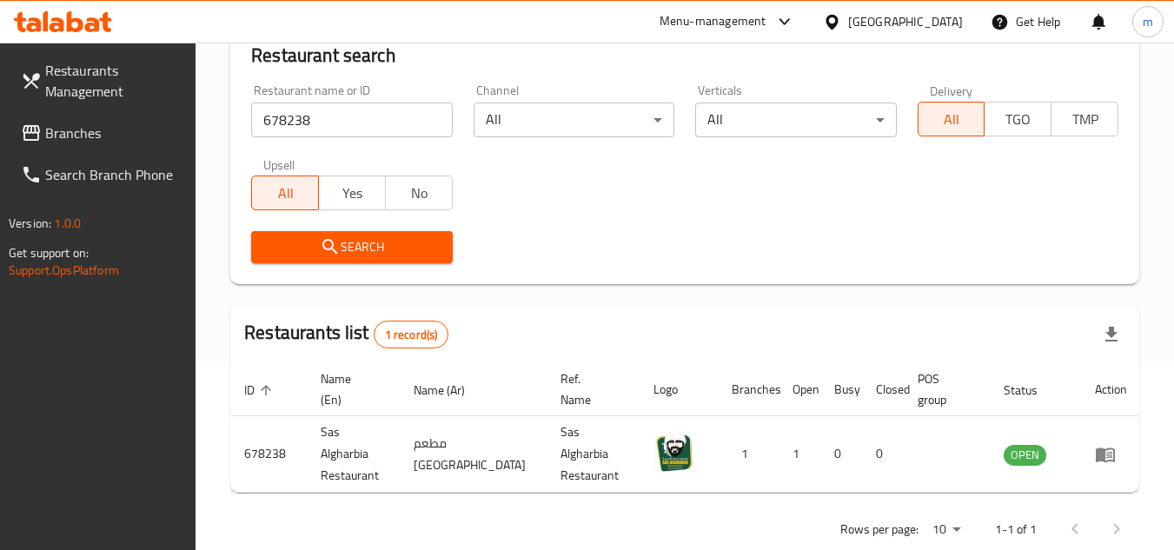
scroll to position [210, 0]
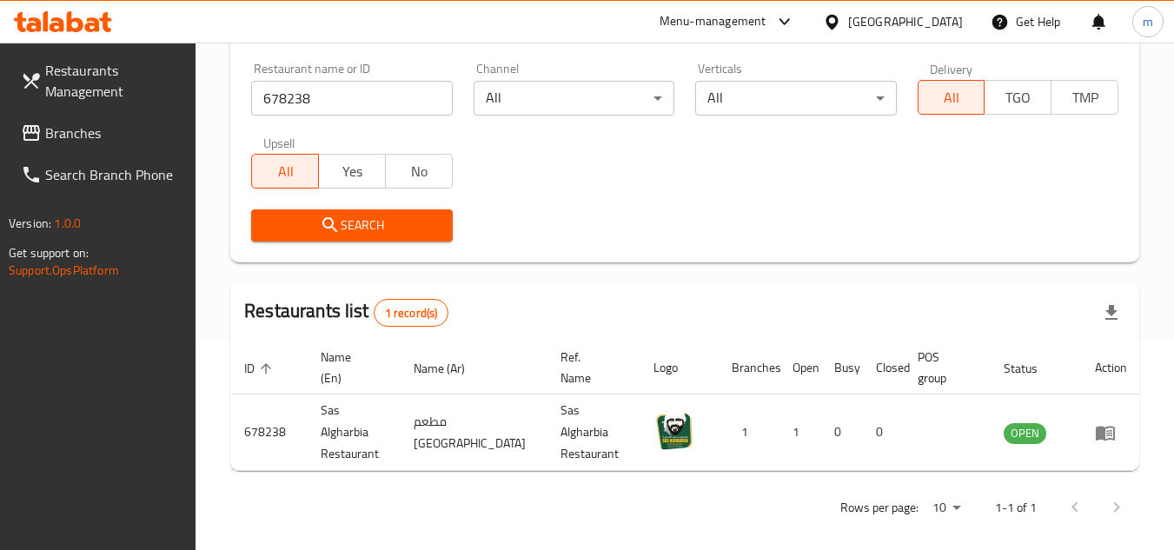
click at [922, 23] on div "[GEOGRAPHIC_DATA]" at bounding box center [905, 21] width 115 height 19
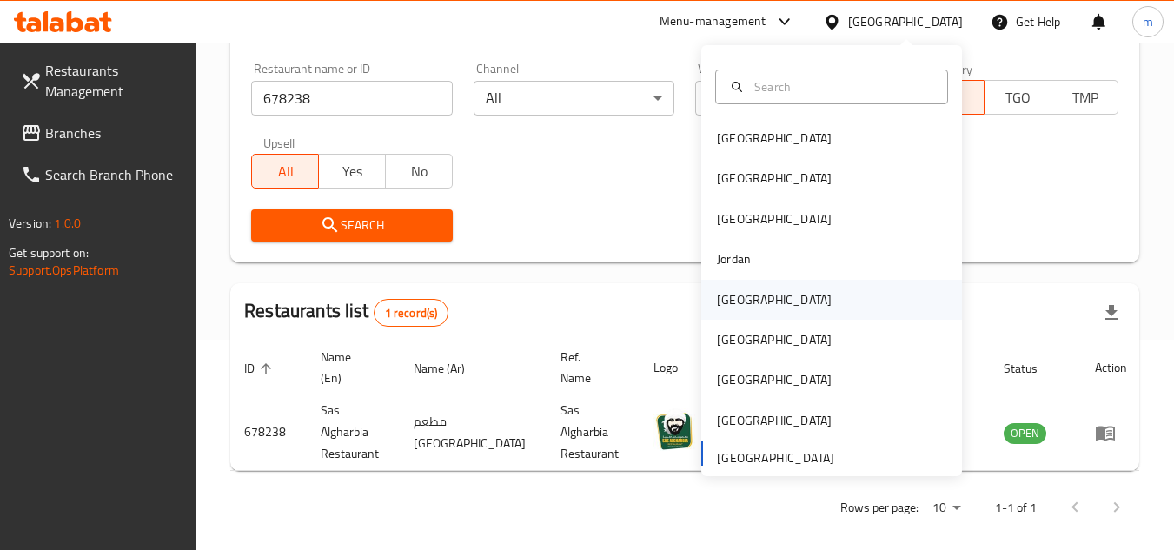
click at [770, 315] on div "[GEOGRAPHIC_DATA]" at bounding box center [832, 300] width 261 height 40
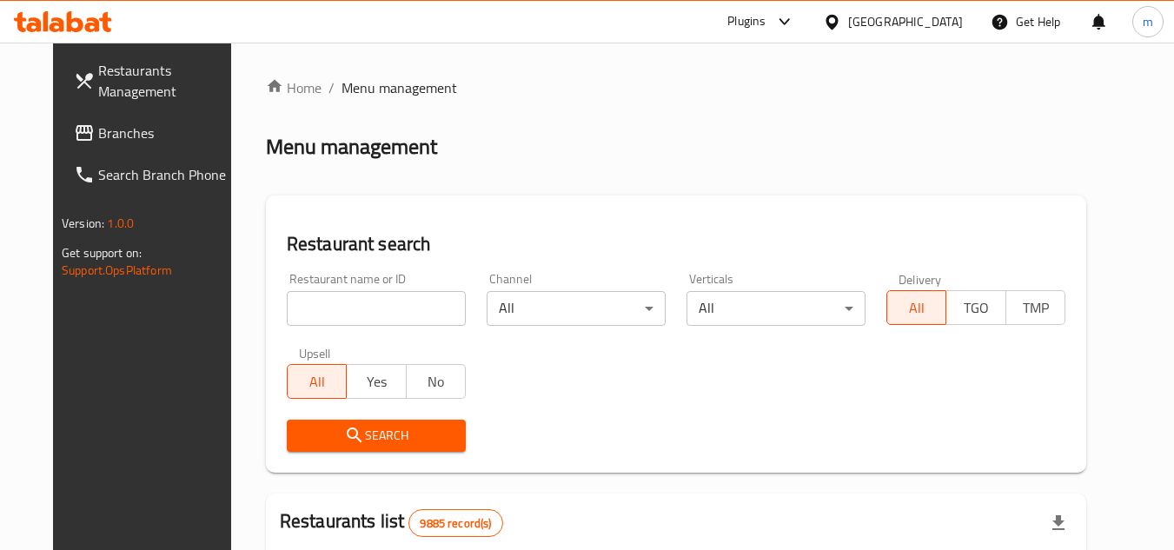
click at [122, 136] on span "Branches" at bounding box center [166, 133] width 137 height 21
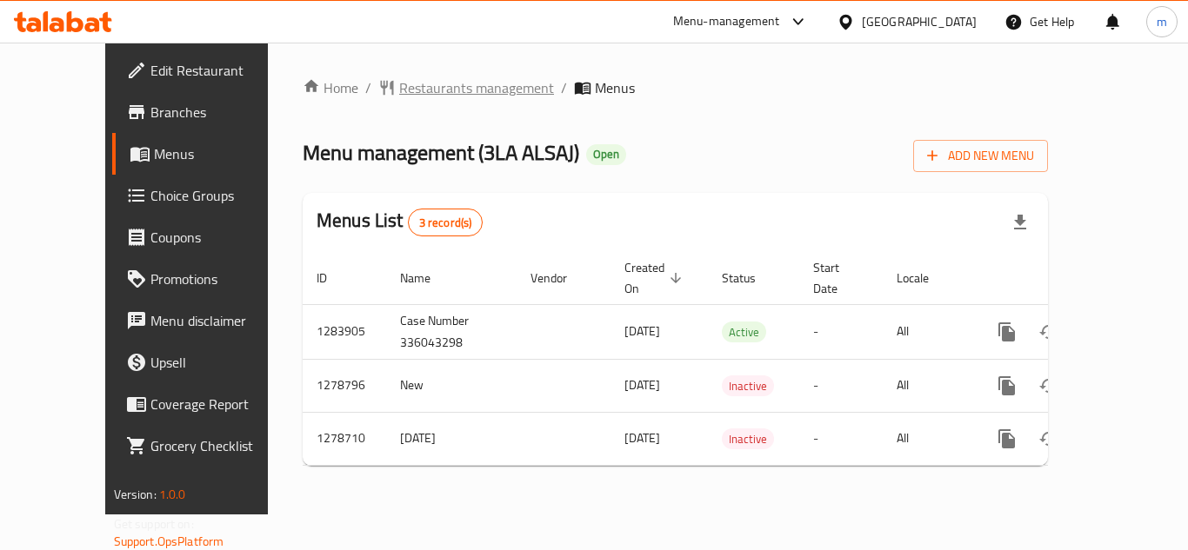
click at [399, 81] on span "Restaurants management" at bounding box center [476, 87] width 155 height 21
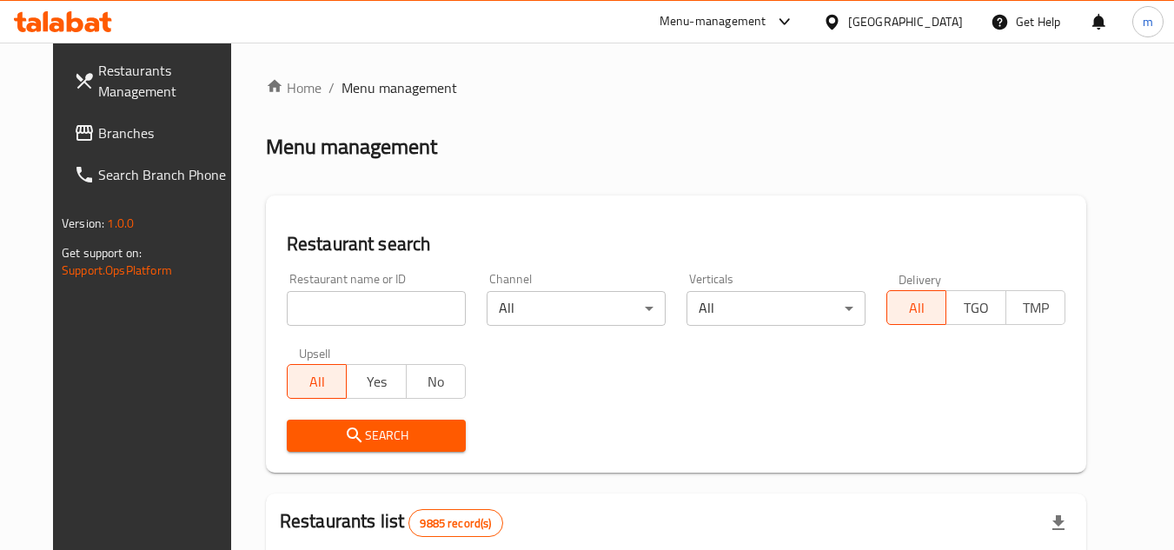
click at [314, 310] on input "search" at bounding box center [376, 308] width 179 height 35
paste input "693016"
type input "693016"
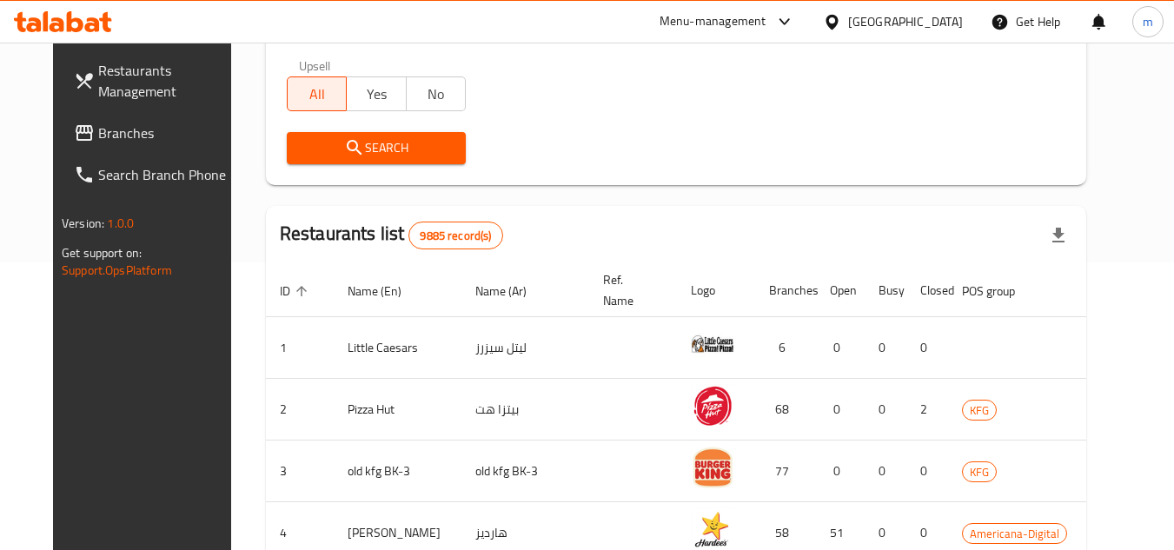
scroll to position [348, 0]
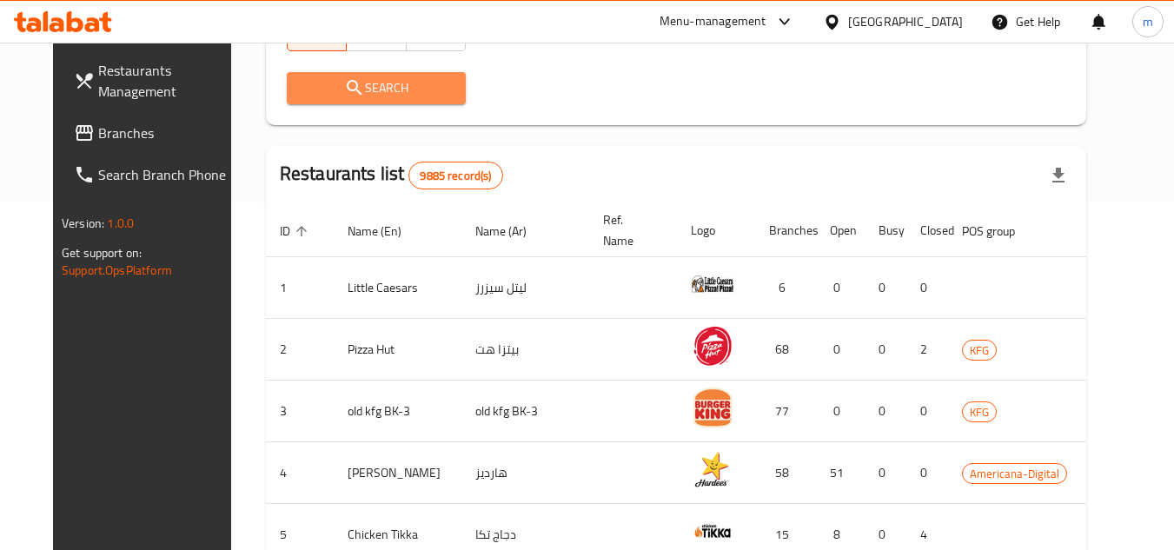
click at [323, 99] on button "Search" at bounding box center [376, 88] width 179 height 32
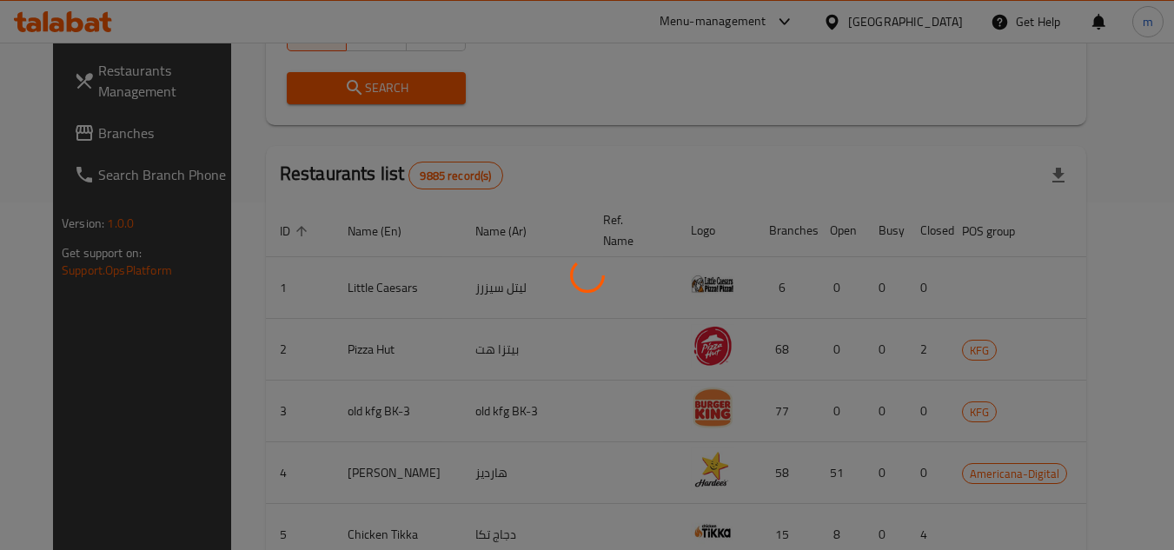
scroll to position [225, 0]
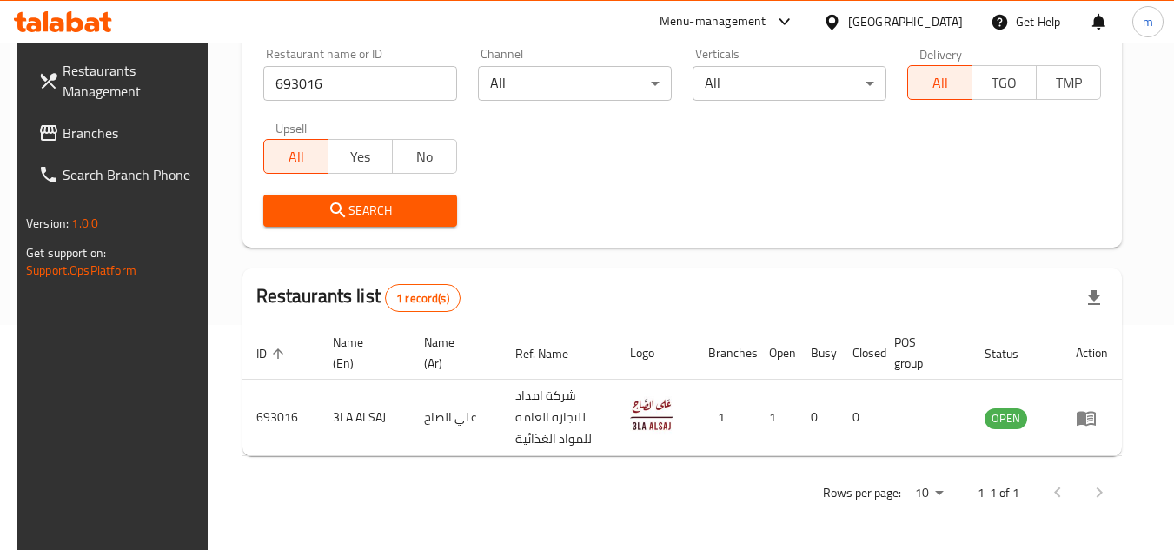
click at [936, 21] on div "Kuwait" at bounding box center [905, 21] width 115 height 19
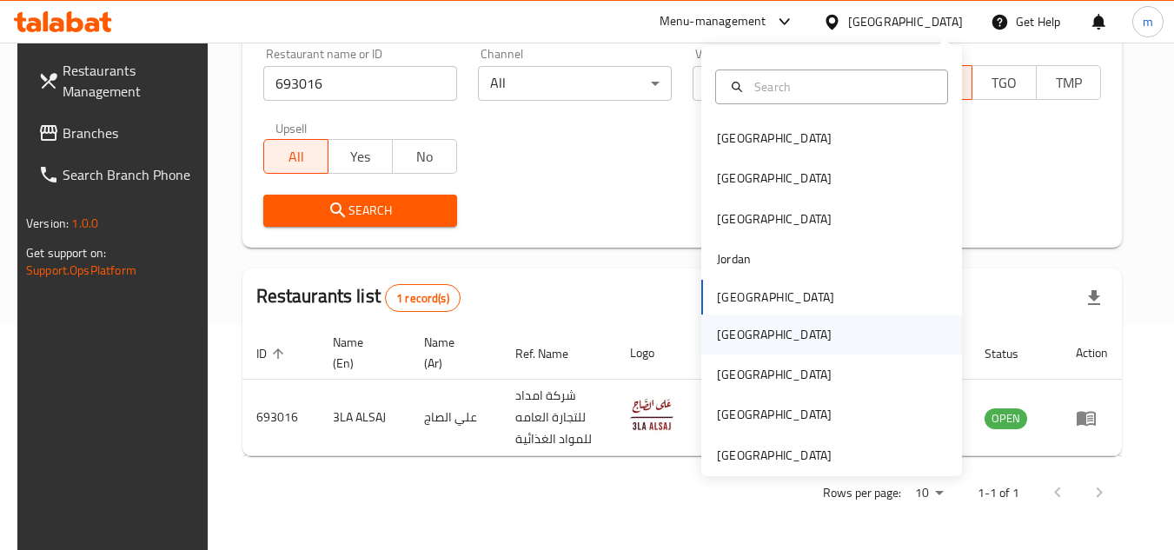
click at [760, 330] on div "Oman" at bounding box center [832, 335] width 261 height 40
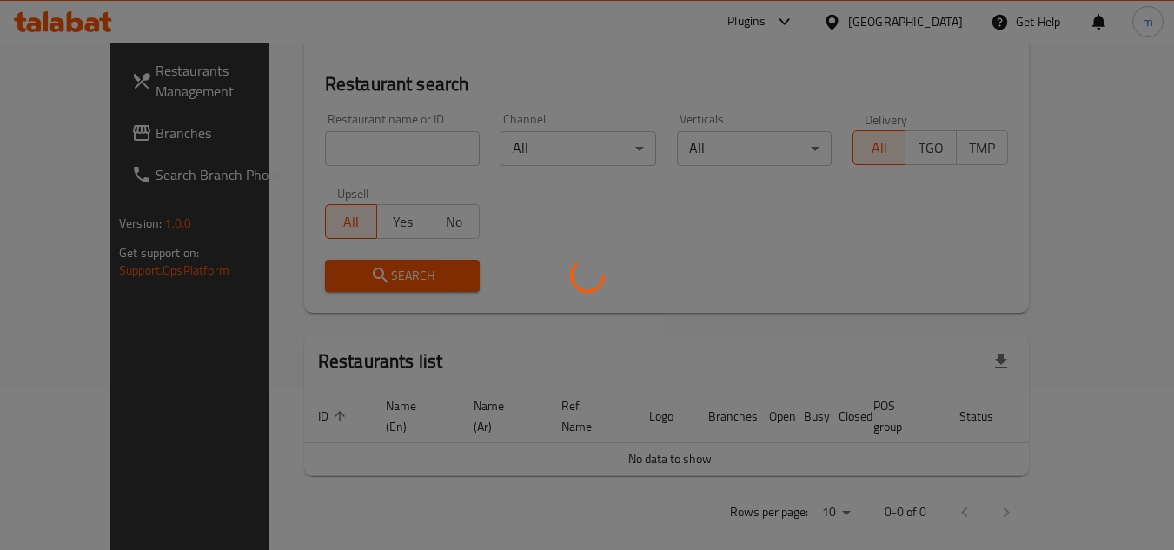
scroll to position [225, 0]
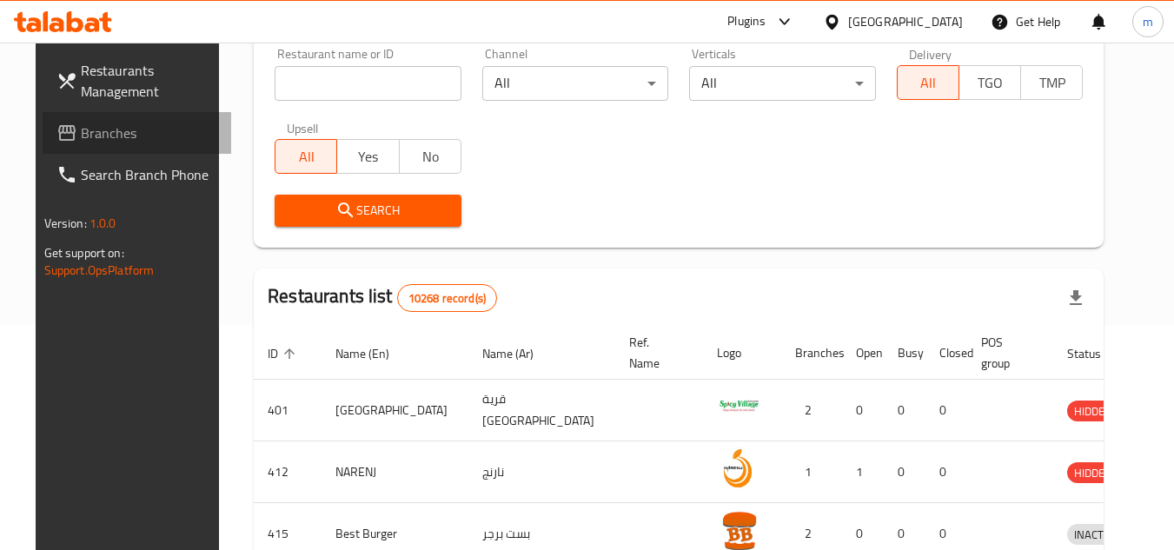
click at [111, 129] on span "Branches" at bounding box center [149, 133] width 137 height 21
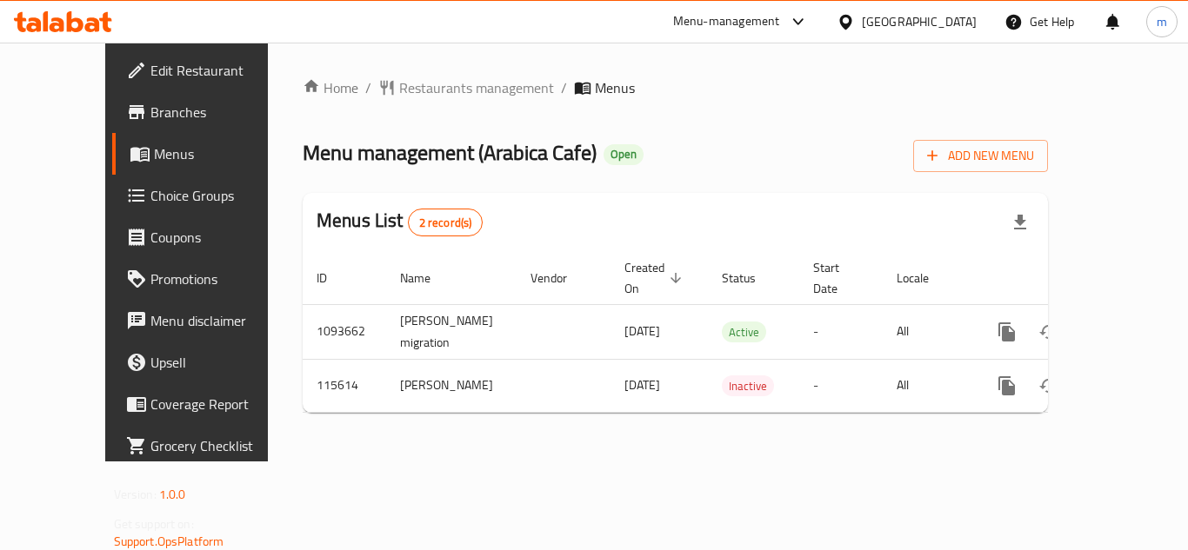
click at [373, 101] on div "Home / Restaurants management / Menus Menu management ( Arabica Cafe ) Open Add…" at bounding box center [675, 251] width 745 height 349
click at [399, 90] on span "Restaurants management" at bounding box center [476, 87] width 155 height 21
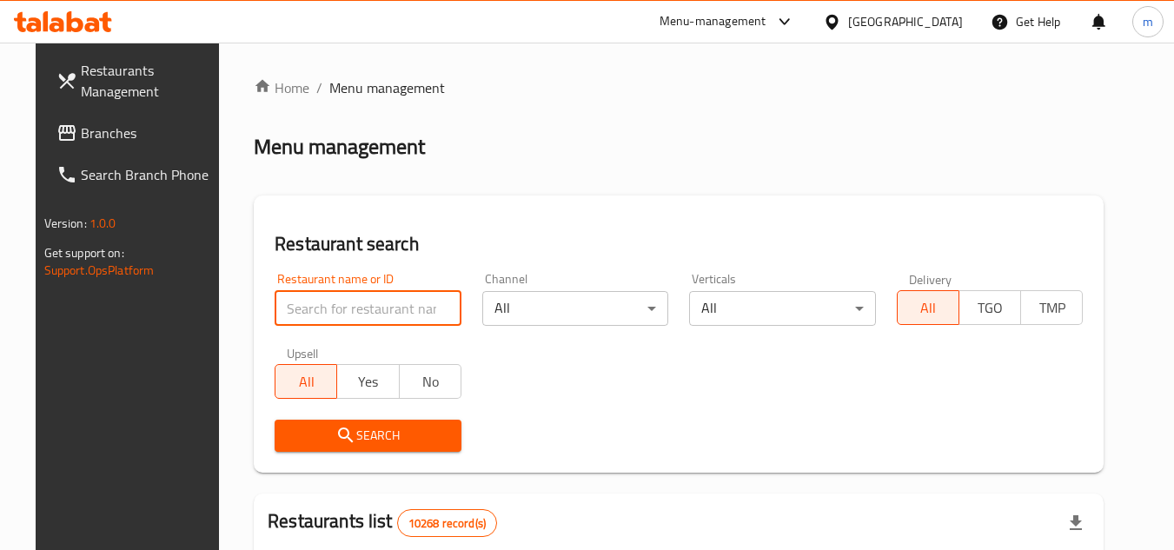
click at [281, 294] on input "search" at bounding box center [368, 308] width 187 height 35
paste input "605718"
type input "605718"
click at [289, 426] on span "Search" at bounding box center [368, 436] width 159 height 22
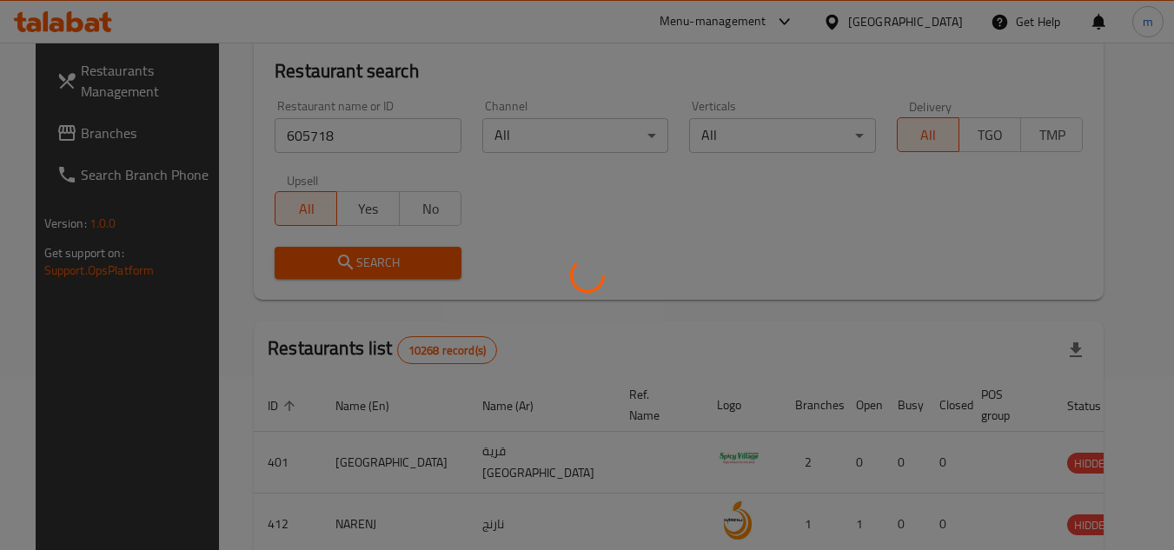
scroll to position [174, 0]
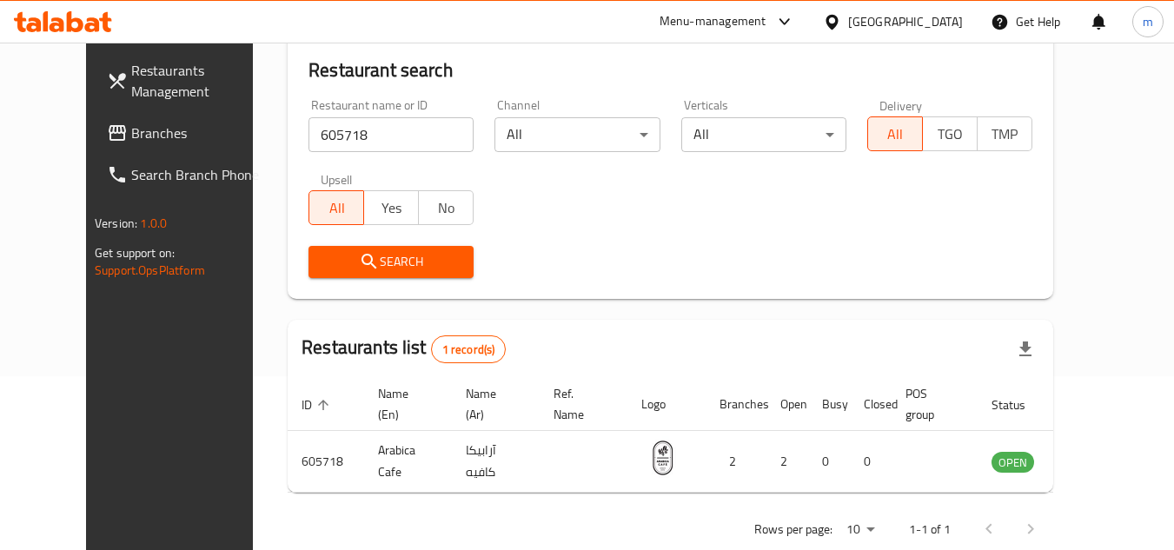
click at [935, 15] on div "[GEOGRAPHIC_DATA]" at bounding box center [905, 21] width 115 height 19
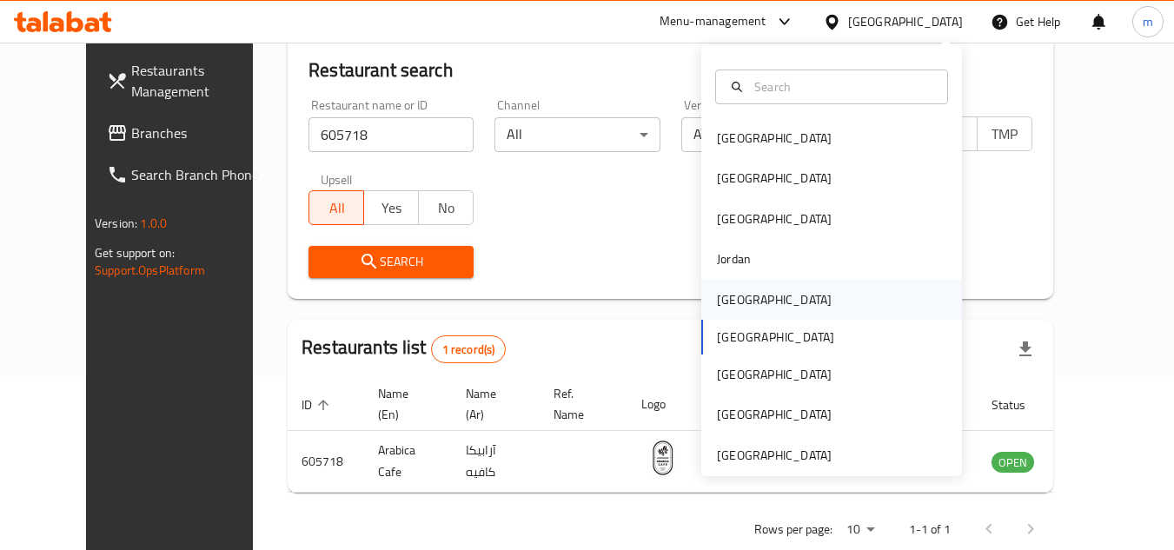
click at [806, 284] on div "[GEOGRAPHIC_DATA]" at bounding box center [832, 300] width 261 height 40
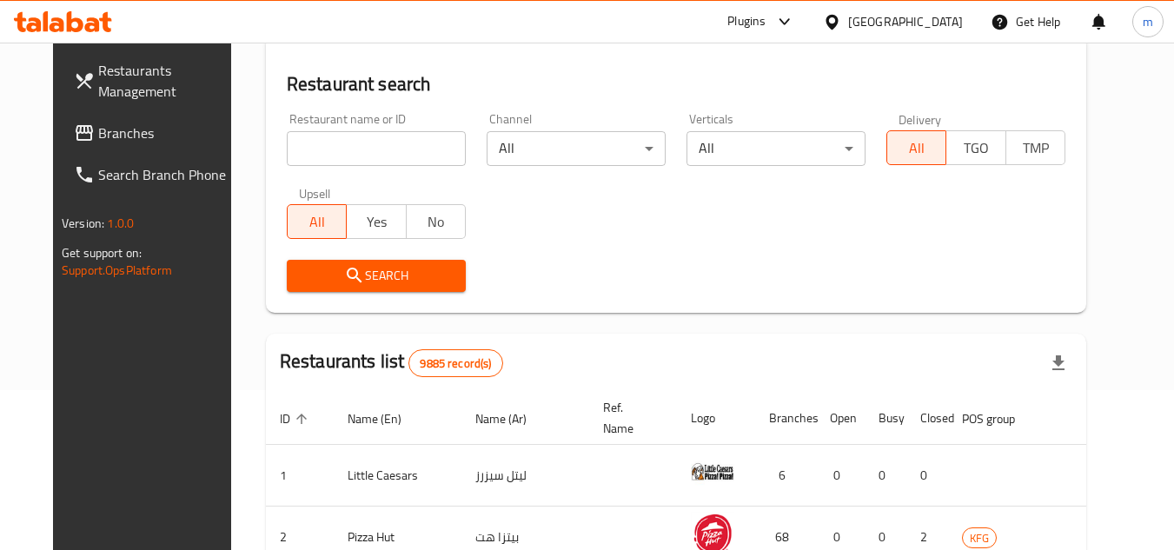
scroll to position [174, 0]
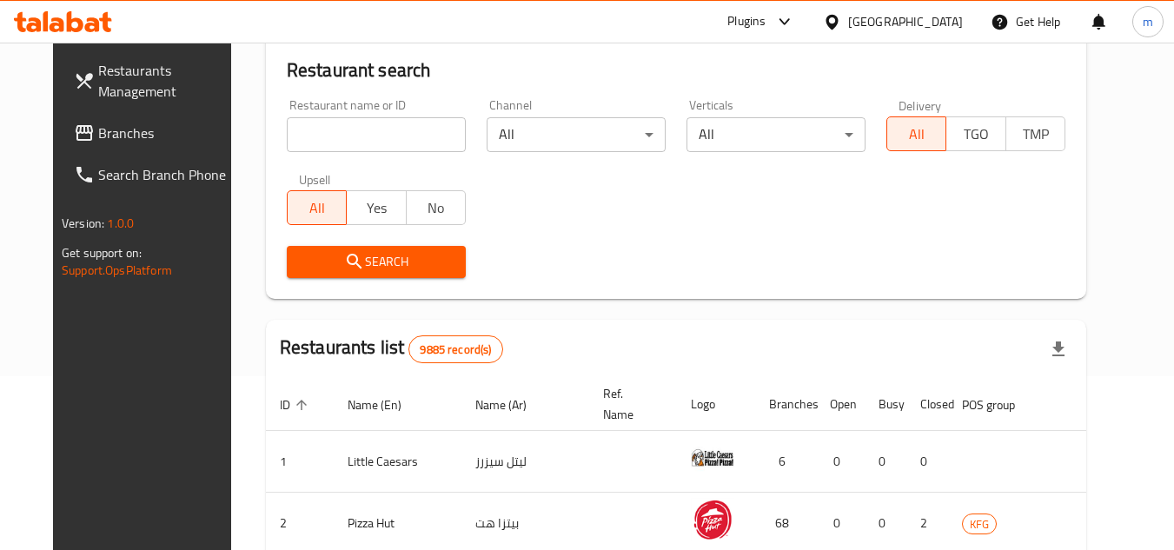
click at [97, 147] on link "Branches" at bounding box center [155, 133] width 190 height 42
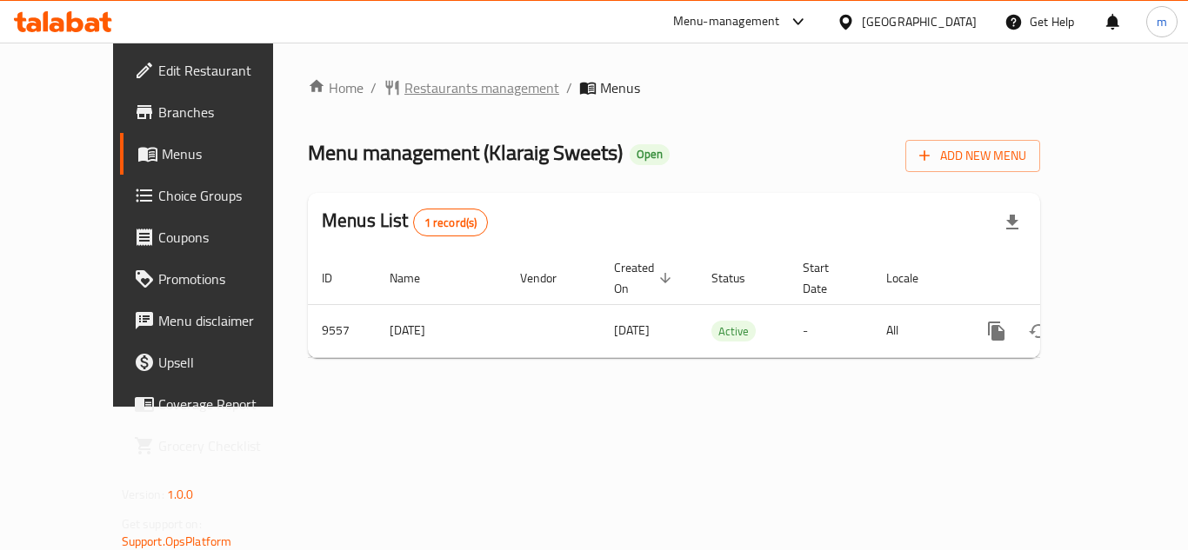
click at [404, 94] on span "Restaurants management" at bounding box center [481, 87] width 155 height 21
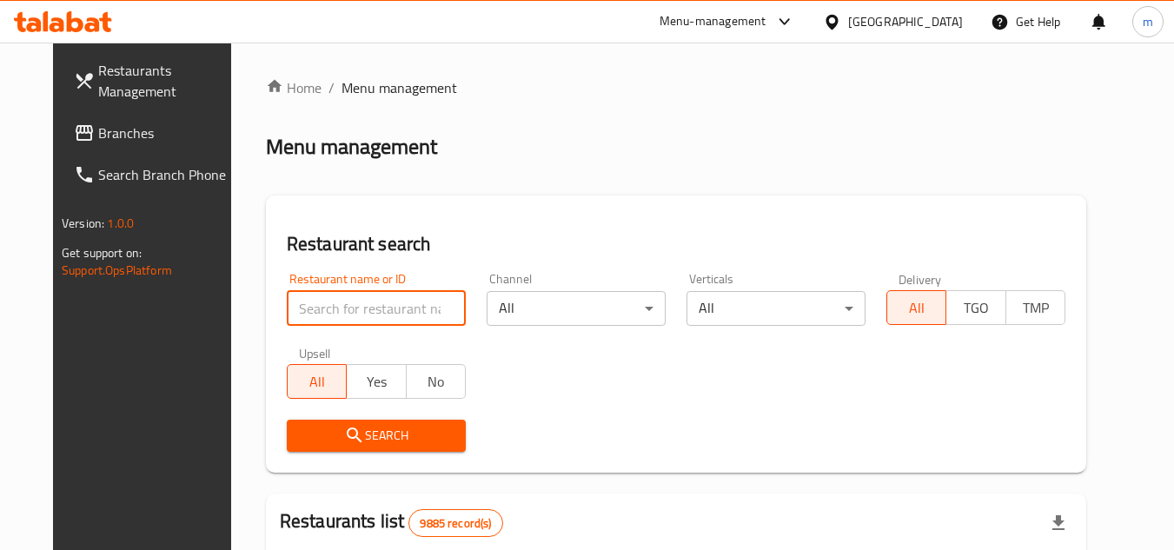
click at [290, 297] on input "search" at bounding box center [376, 308] width 179 height 35
paste input "5784"
type input "5784"
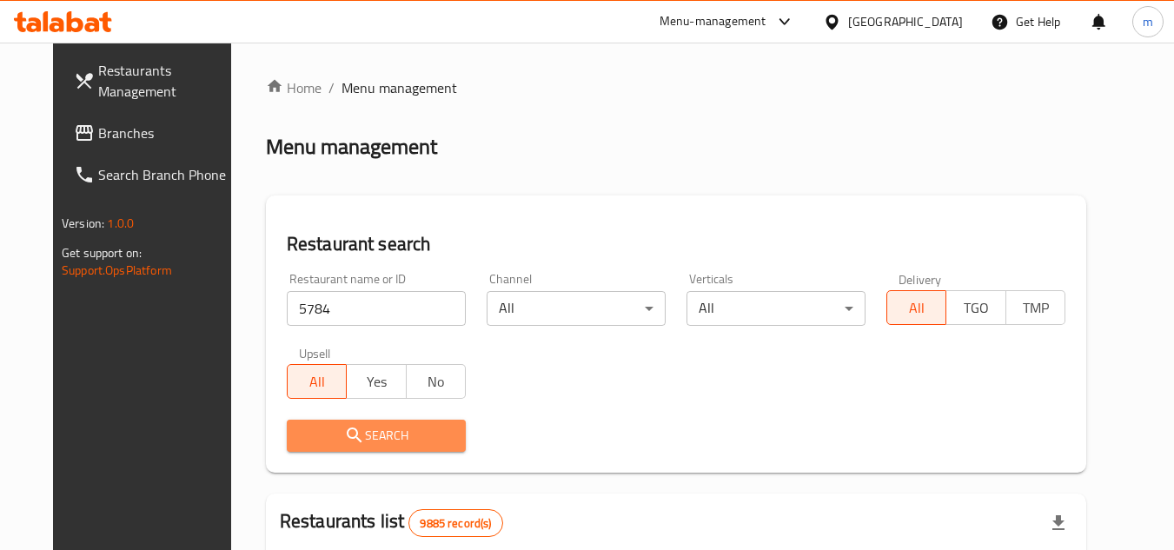
click at [344, 436] on icon "submit" at bounding box center [354, 435] width 21 height 21
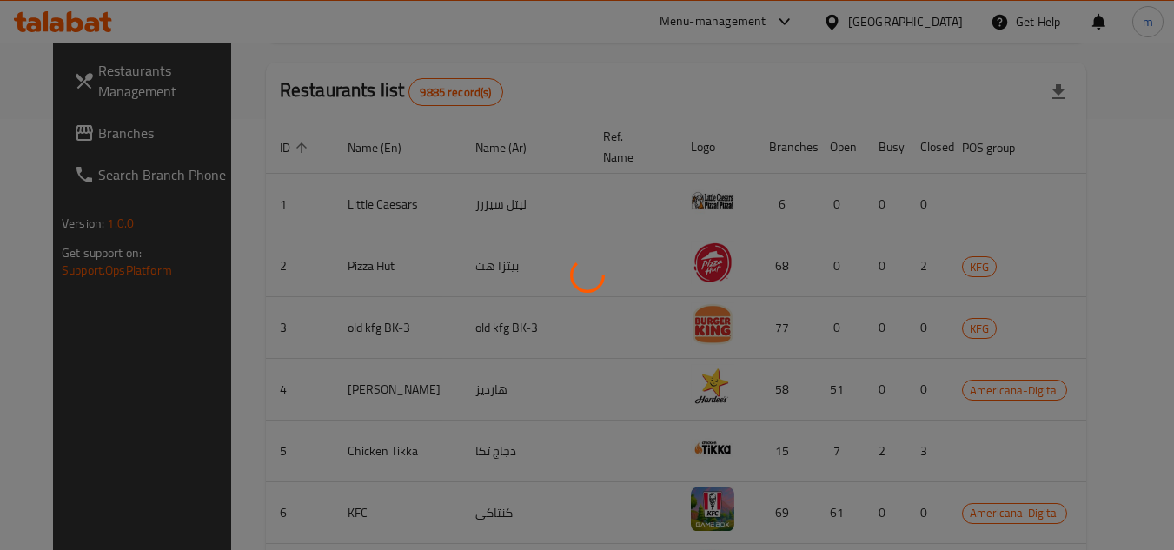
scroll to position [210, 0]
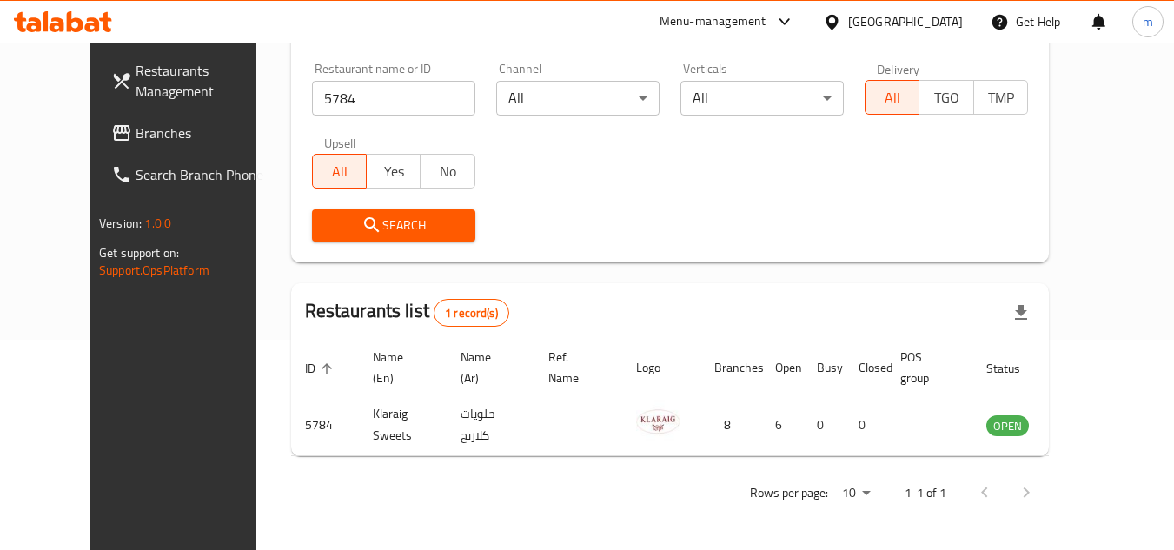
click at [941, 27] on div "Kuwait" at bounding box center [905, 21] width 115 height 19
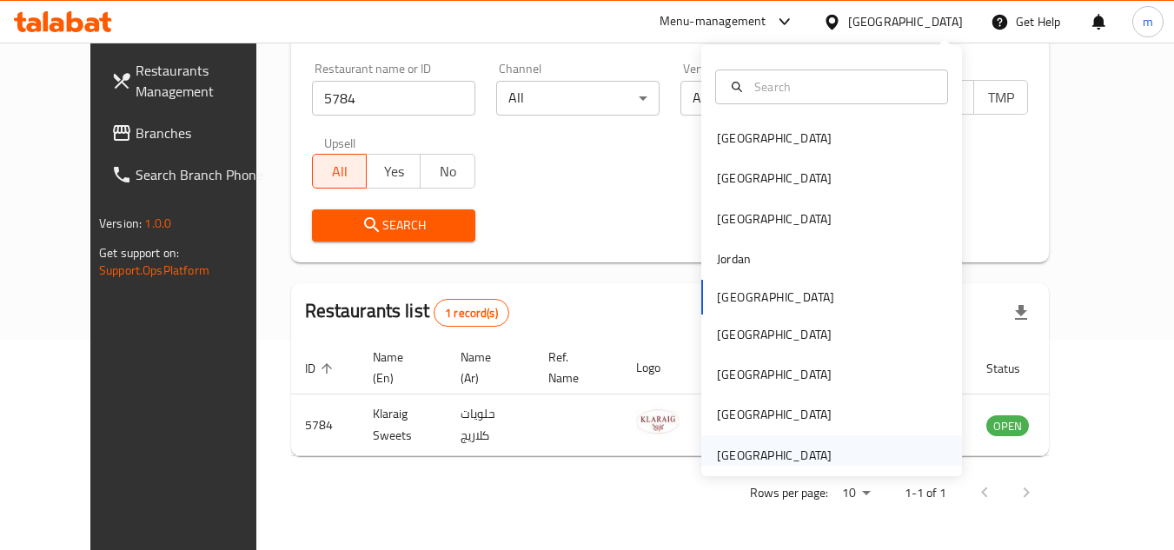
click at [854, 448] on div "[GEOGRAPHIC_DATA]" at bounding box center [832, 456] width 261 height 40
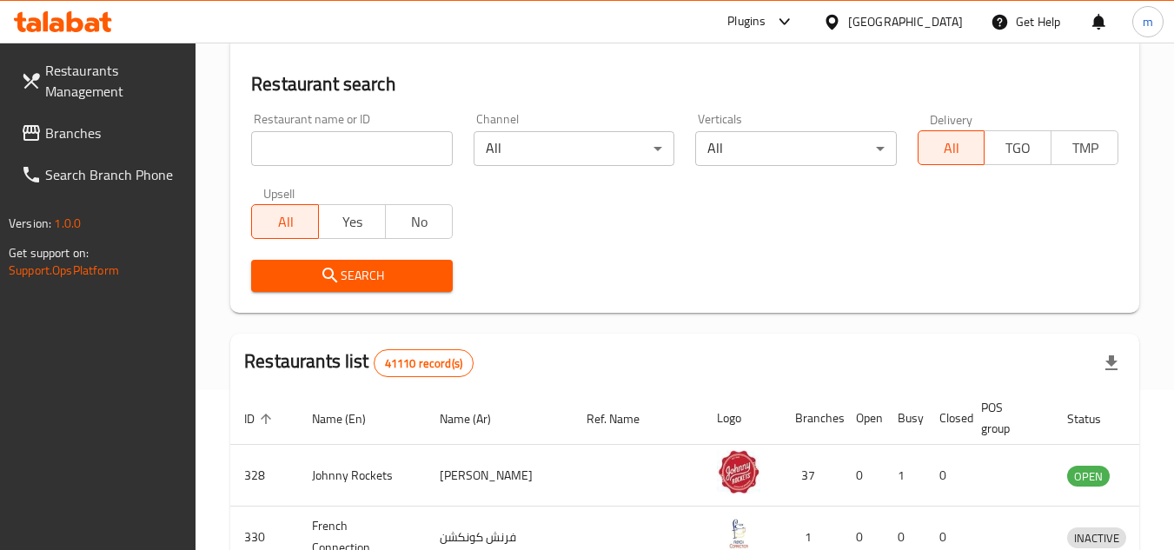
scroll to position [210, 0]
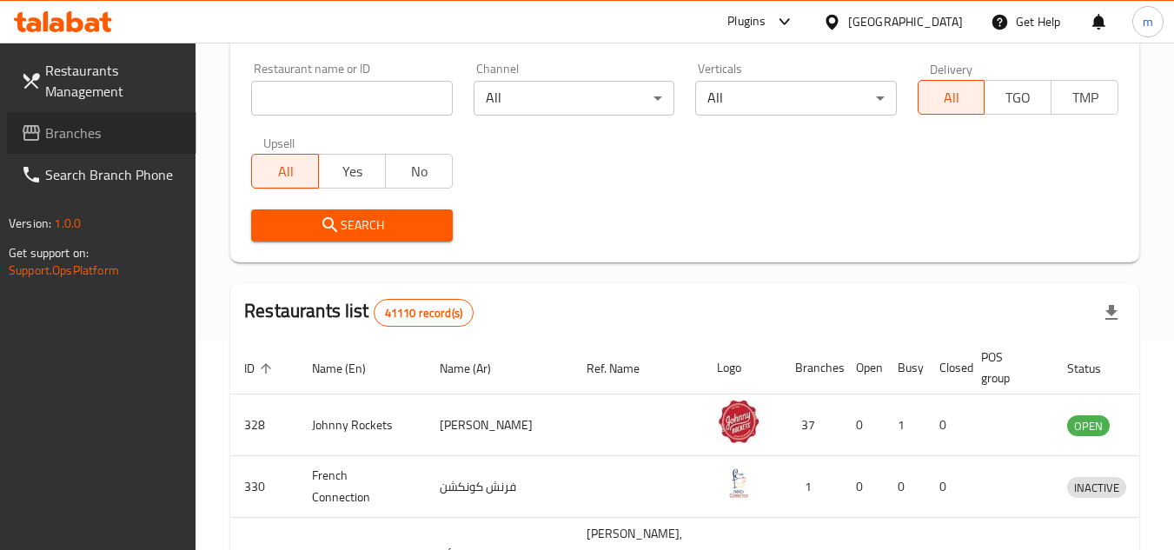
click at [95, 132] on span "Branches" at bounding box center [113, 133] width 137 height 21
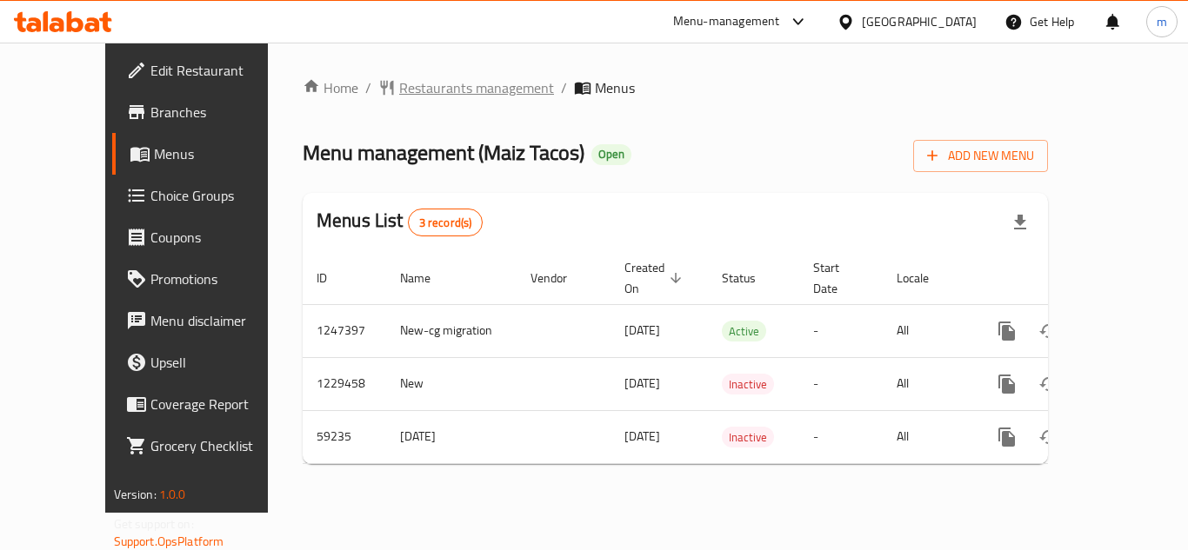
click at [399, 93] on span "Restaurants management" at bounding box center [476, 87] width 155 height 21
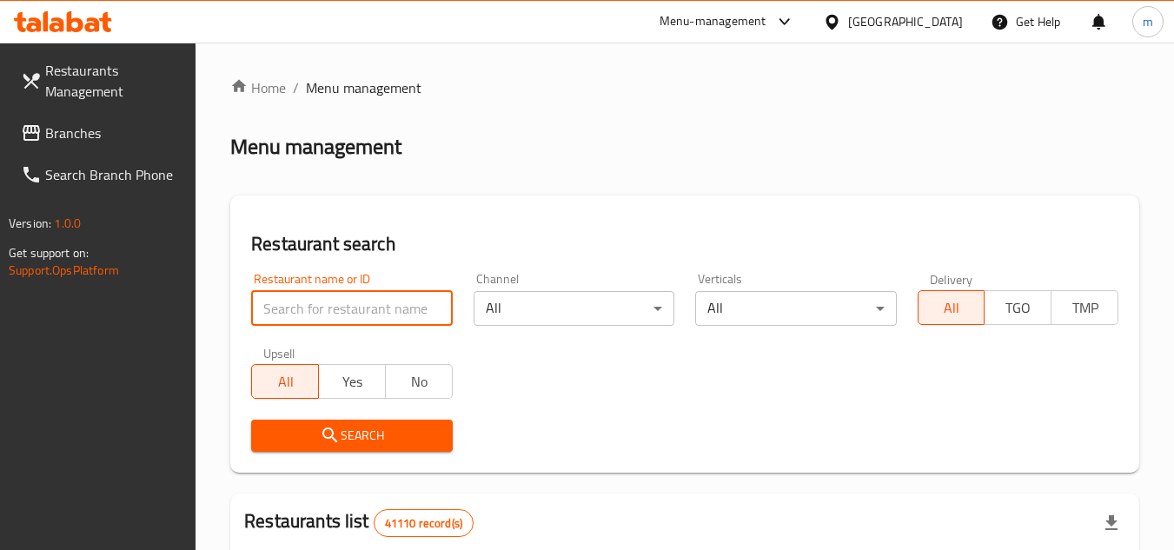
click at [332, 313] on input "search" at bounding box center [351, 308] width 201 height 35
paste input "28726"
type input "28726"
click at [337, 437] on icon "submit" at bounding box center [330, 435] width 21 height 21
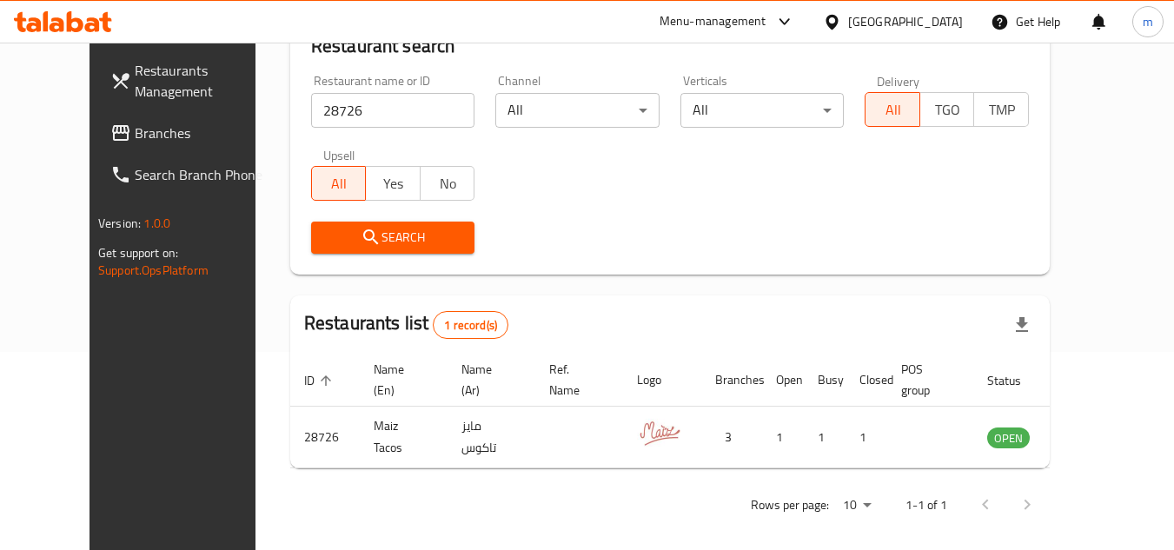
scroll to position [210, 0]
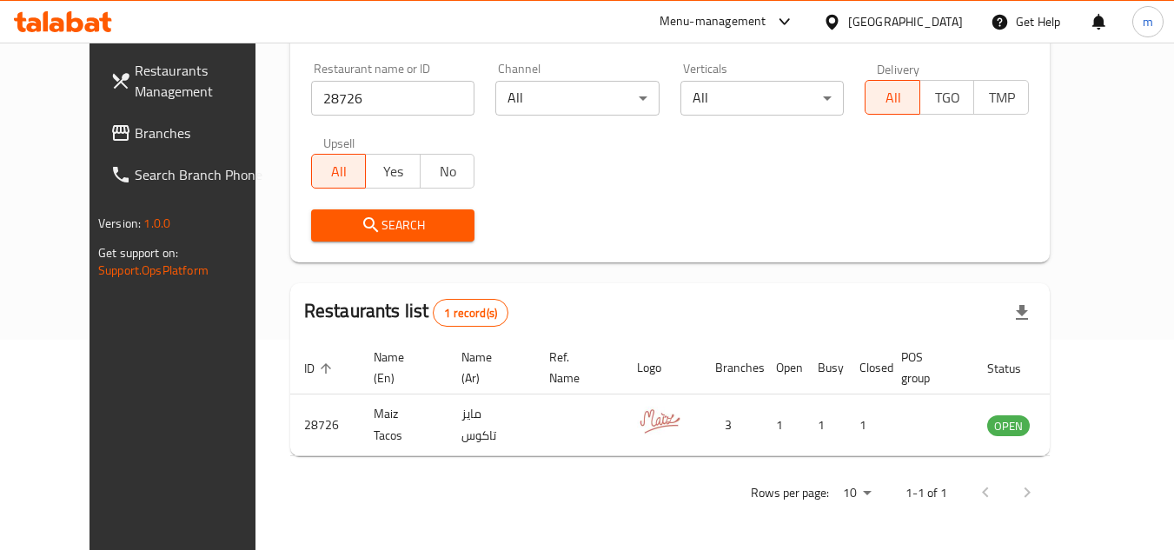
click at [96, 149] on link "Branches" at bounding box center [191, 133] width 190 height 42
click at [135, 142] on span "Branches" at bounding box center [203, 133] width 137 height 21
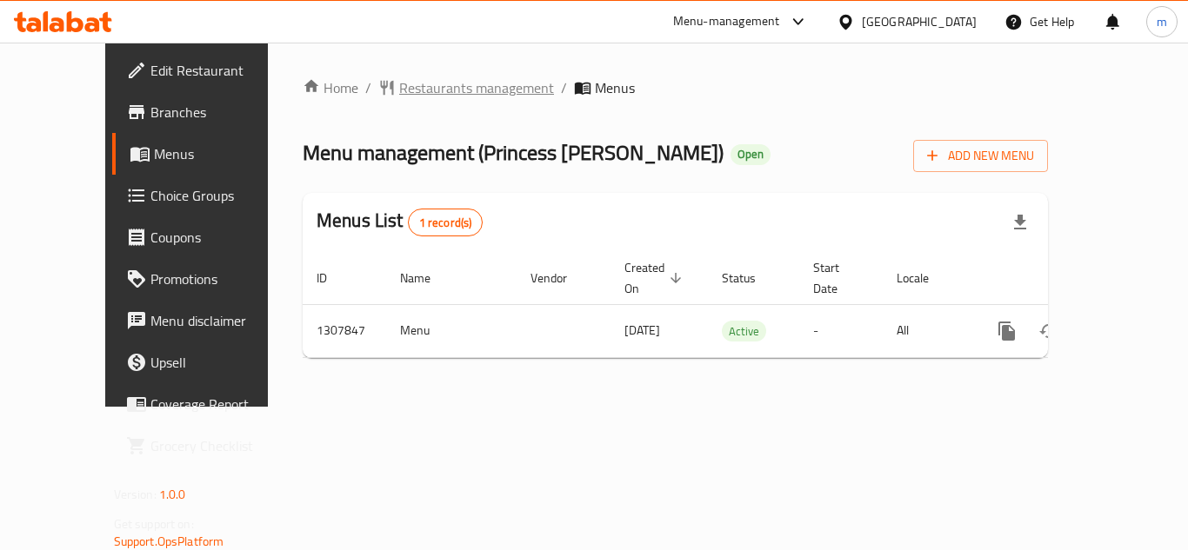
click at [430, 90] on span "Restaurants management" at bounding box center [476, 87] width 155 height 21
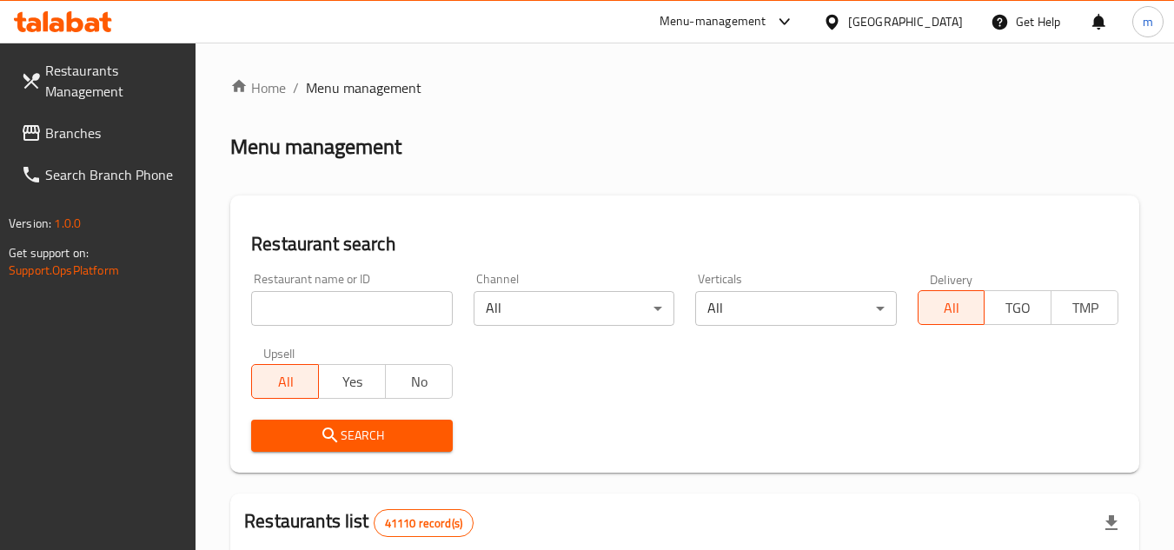
click at [284, 314] on input "search" at bounding box center [351, 308] width 201 height 35
paste input "704386"
type input "704386"
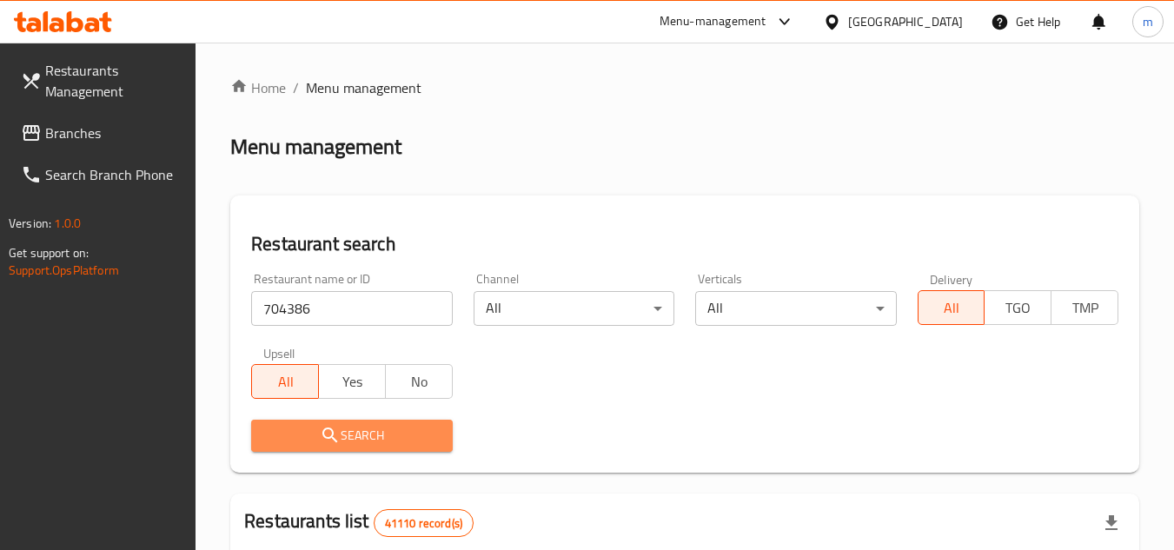
click at [279, 438] on span "Search" at bounding box center [351, 436] width 173 height 22
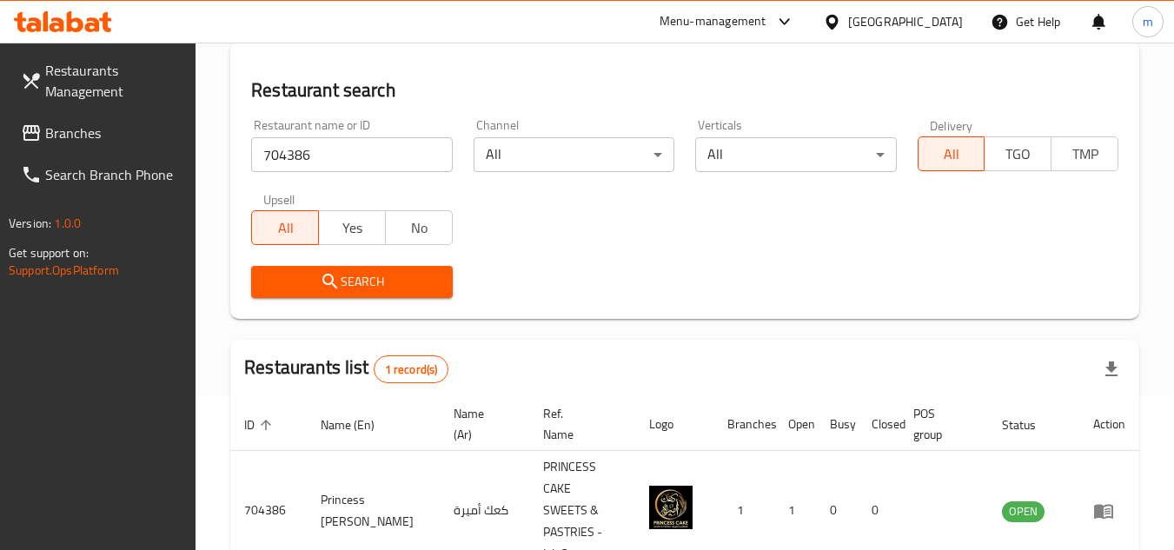
scroll to position [225, 0]
